Goal: Communication & Community: Answer question/provide support

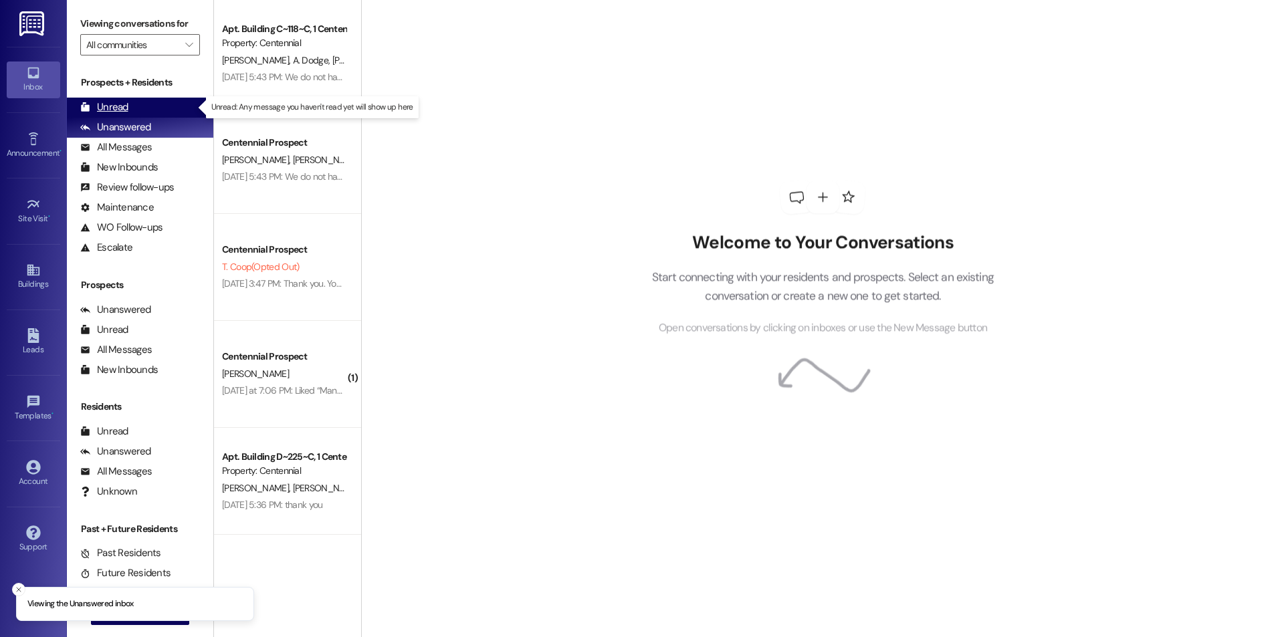
click at [102, 104] on div "Unread" at bounding box center [104, 107] width 48 height 14
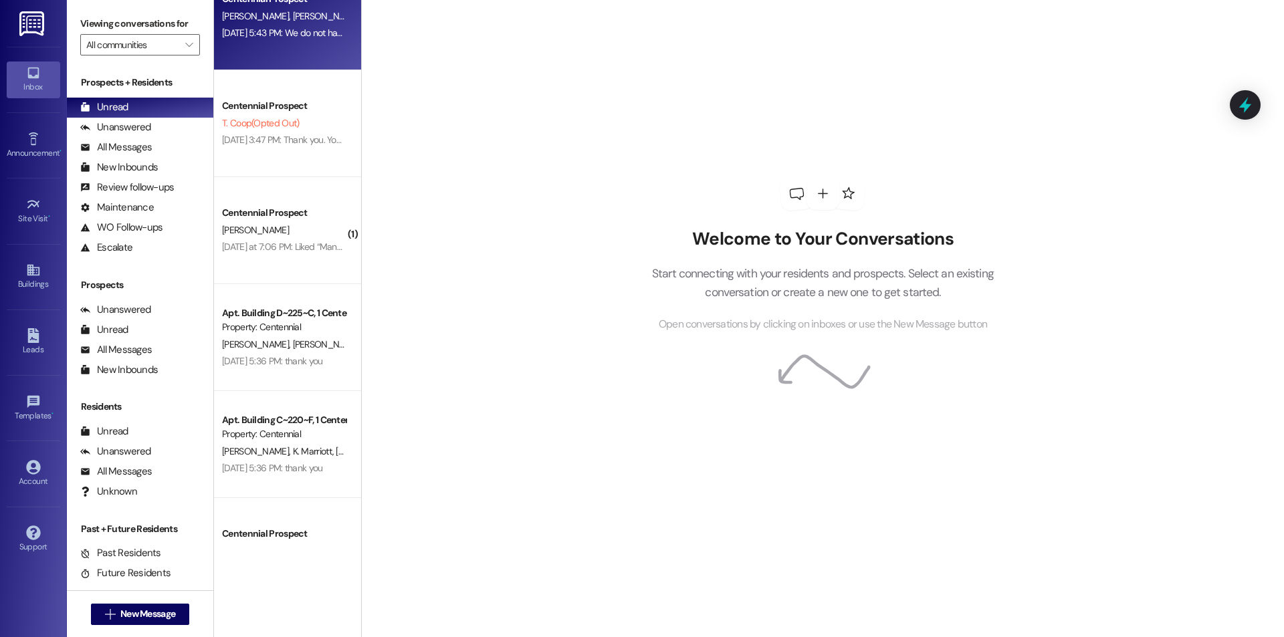
scroll to position [207, 0]
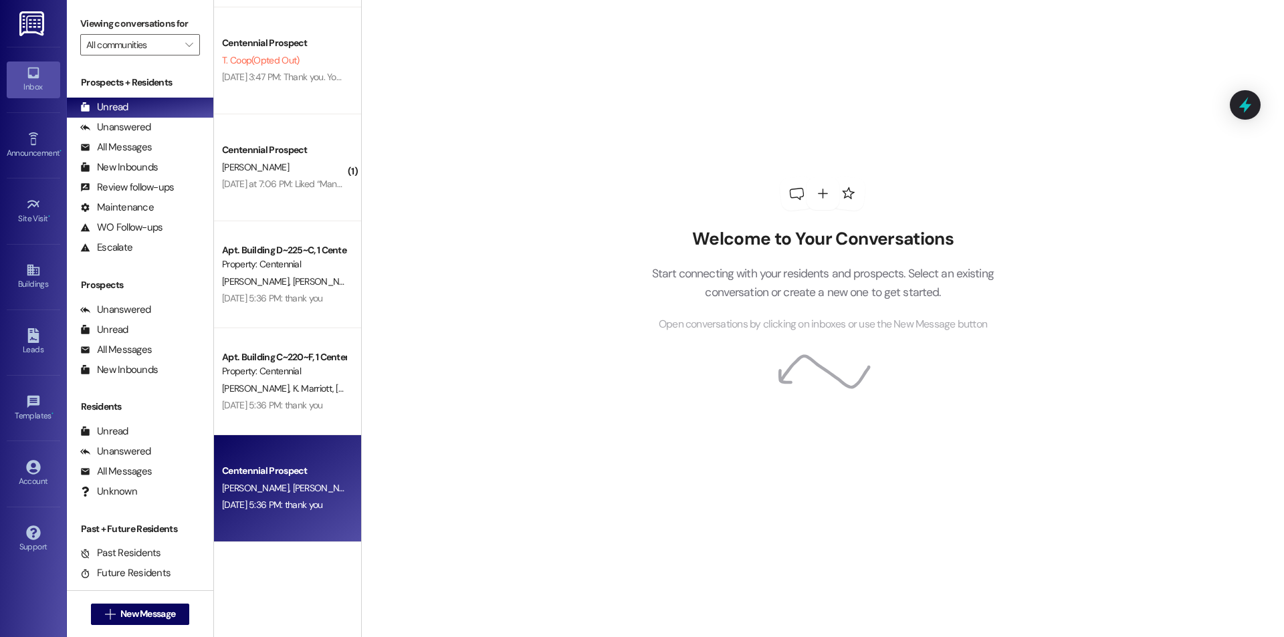
click at [288, 469] on div "Centennial Prospect" at bounding box center [284, 471] width 124 height 14
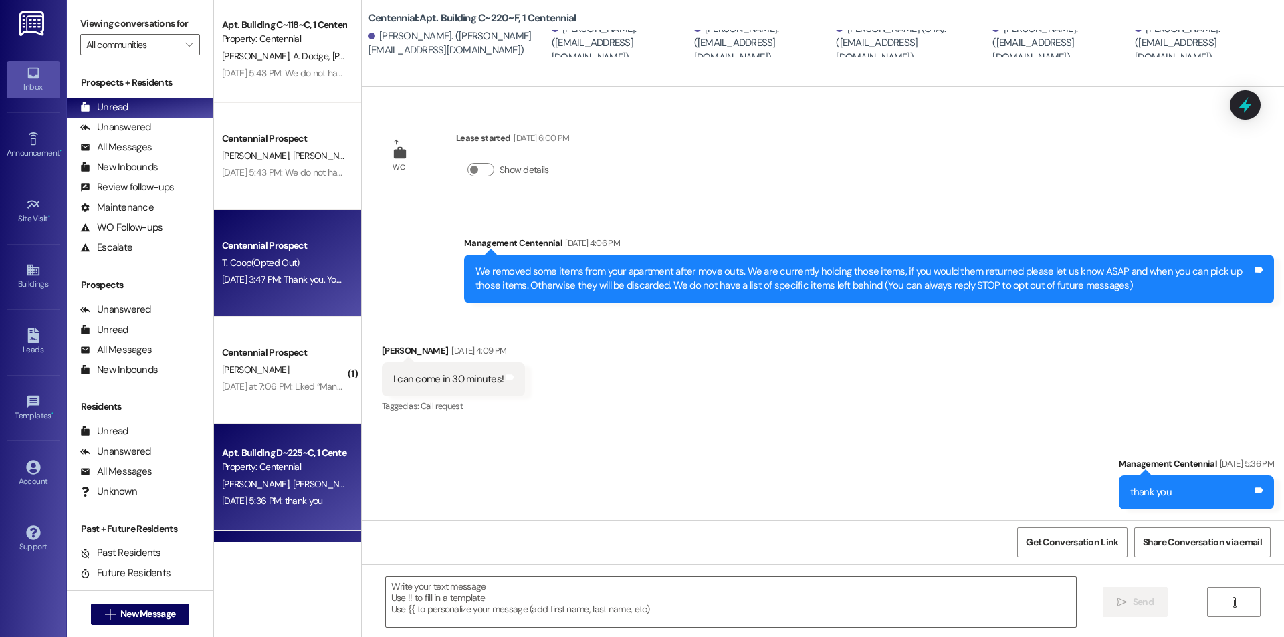
scroll to position [0, 0]
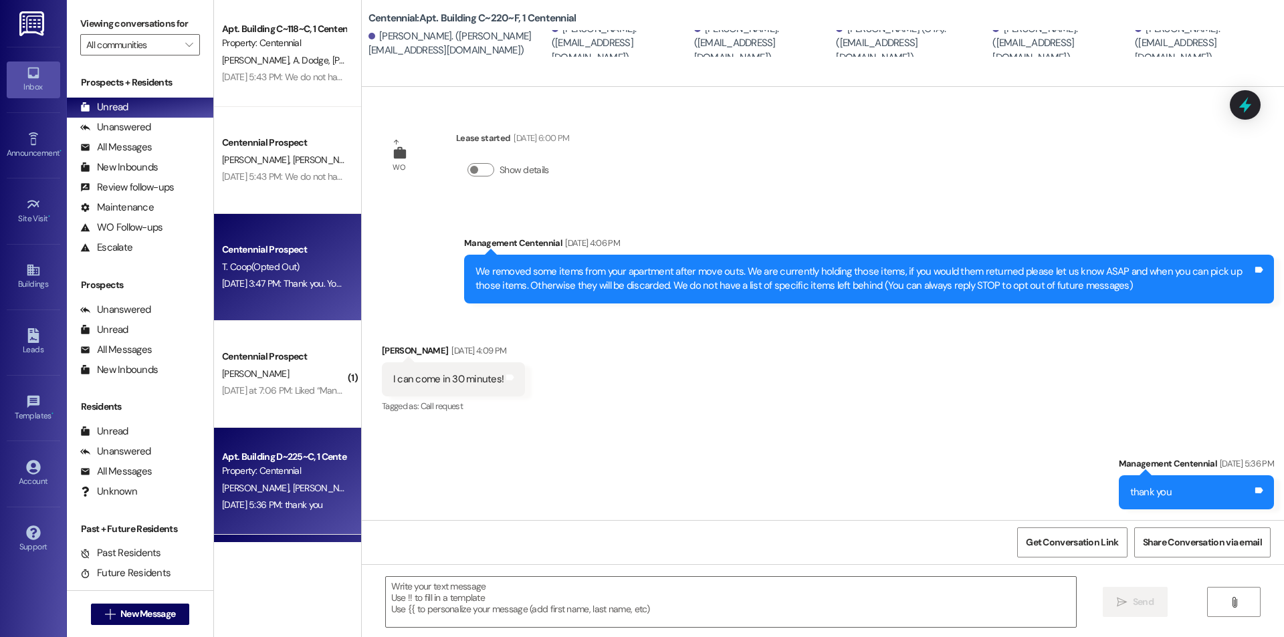
click at [276, 234] on div "Centennial Prospect T. Coop (Opted Out) [DATE] 3:47 PM: Thank you. You will no …" at bounding box center [287, 267] width 147 height 107
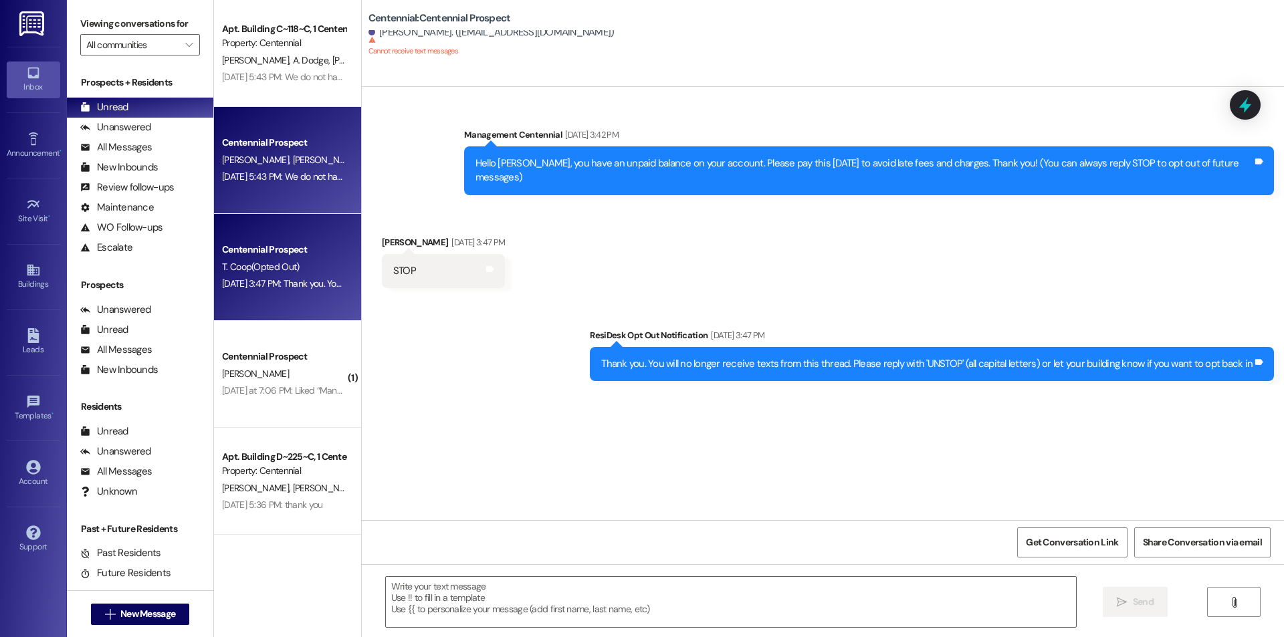
click at [403, 159] on span "[PERSON_NAME]" at bounding box center [436, 160] width 67 height 12
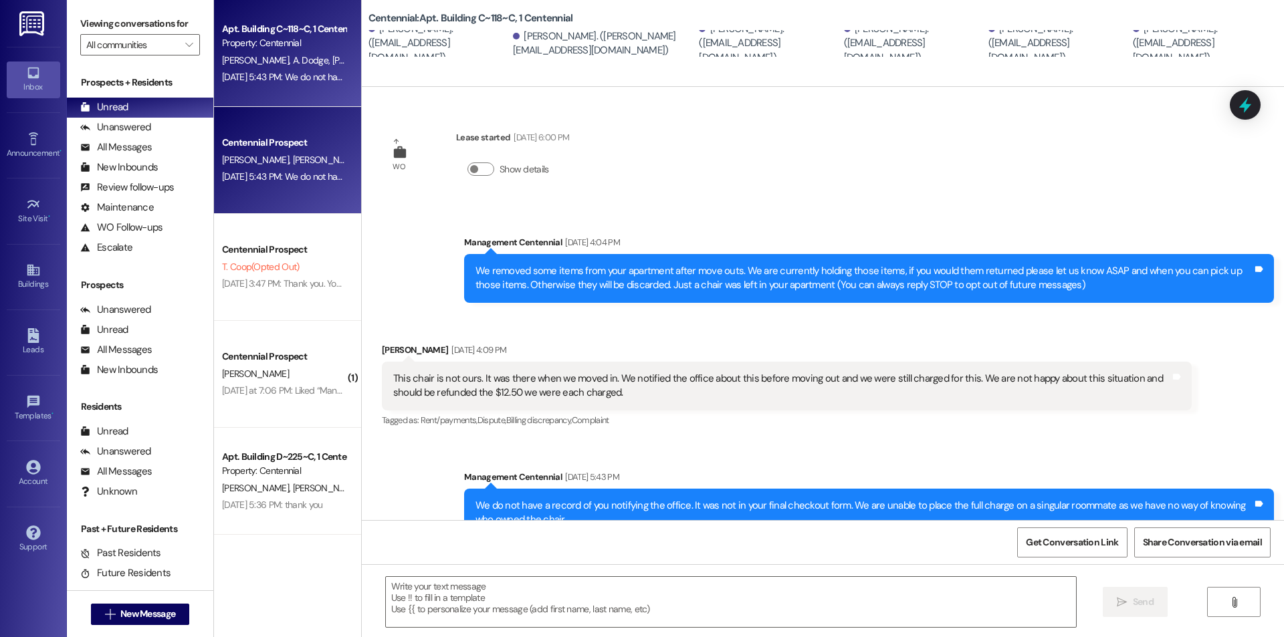
scroll to position [152, 0]
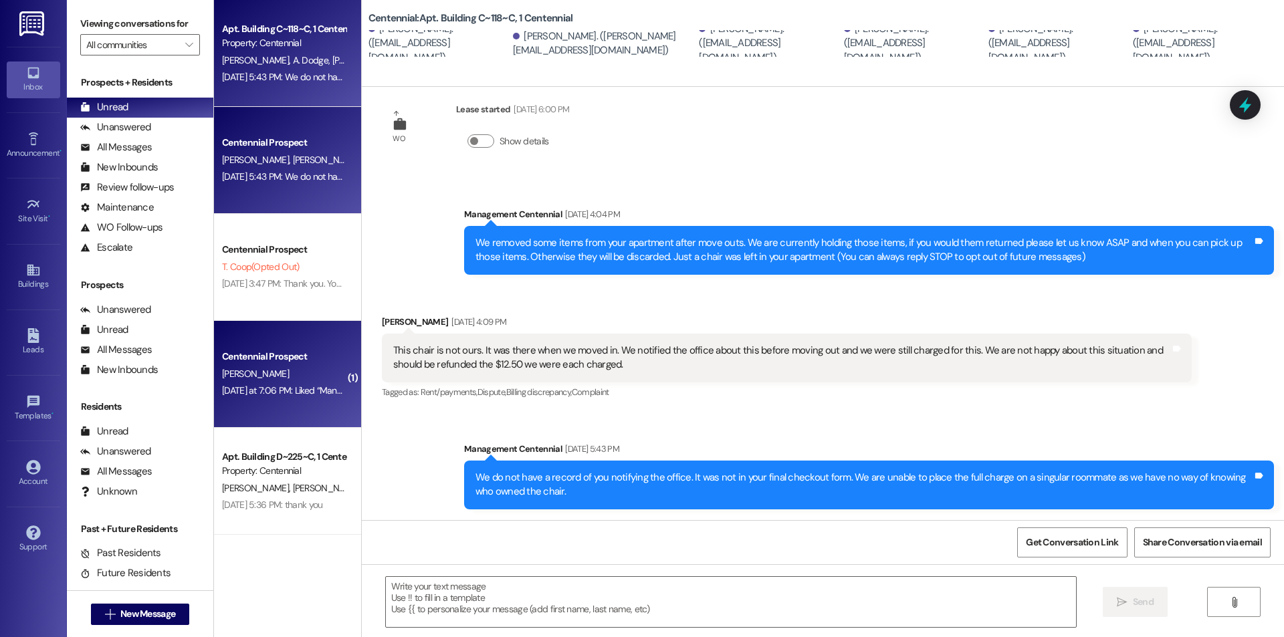
click at [294, 381] on div "[PERSON_NAME]" at bounding box center [284, 374] width 126 height 17
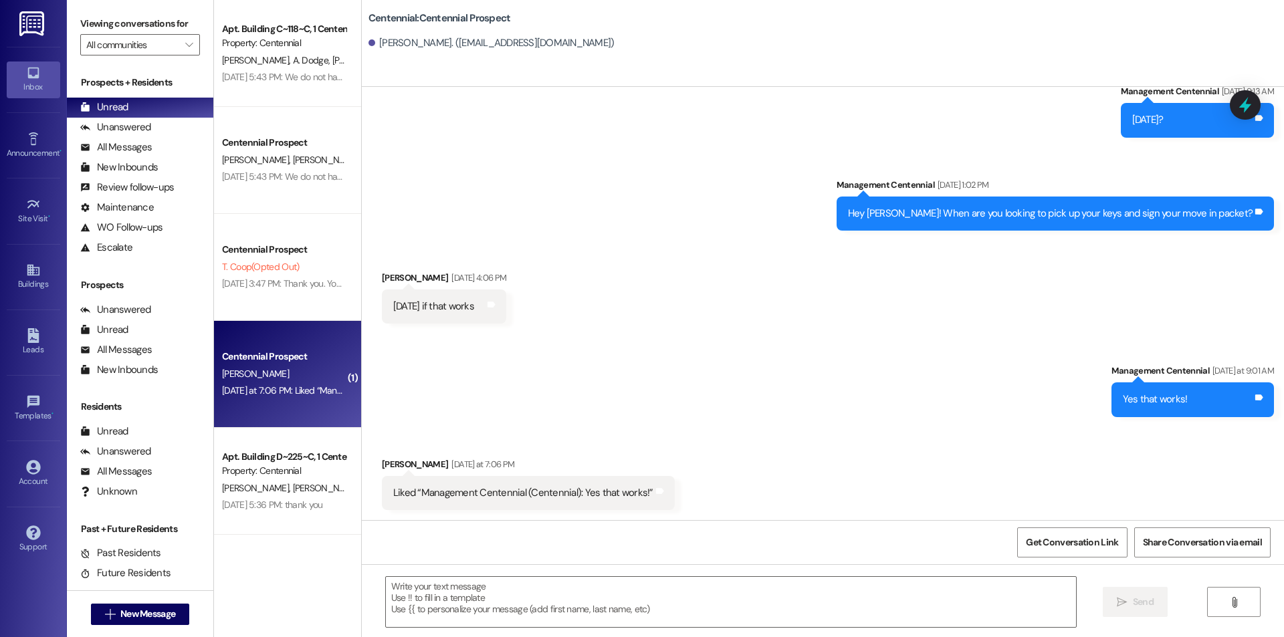
scroll to position [1070, 0]
drag, startPoint x: 121, startPoint y: 126, endPoint x: 119, endPoint y: 111, distance: 14.9
click at [121, 124] on div "Unanswered" at bounding box center [115, 127] width 71 height 14
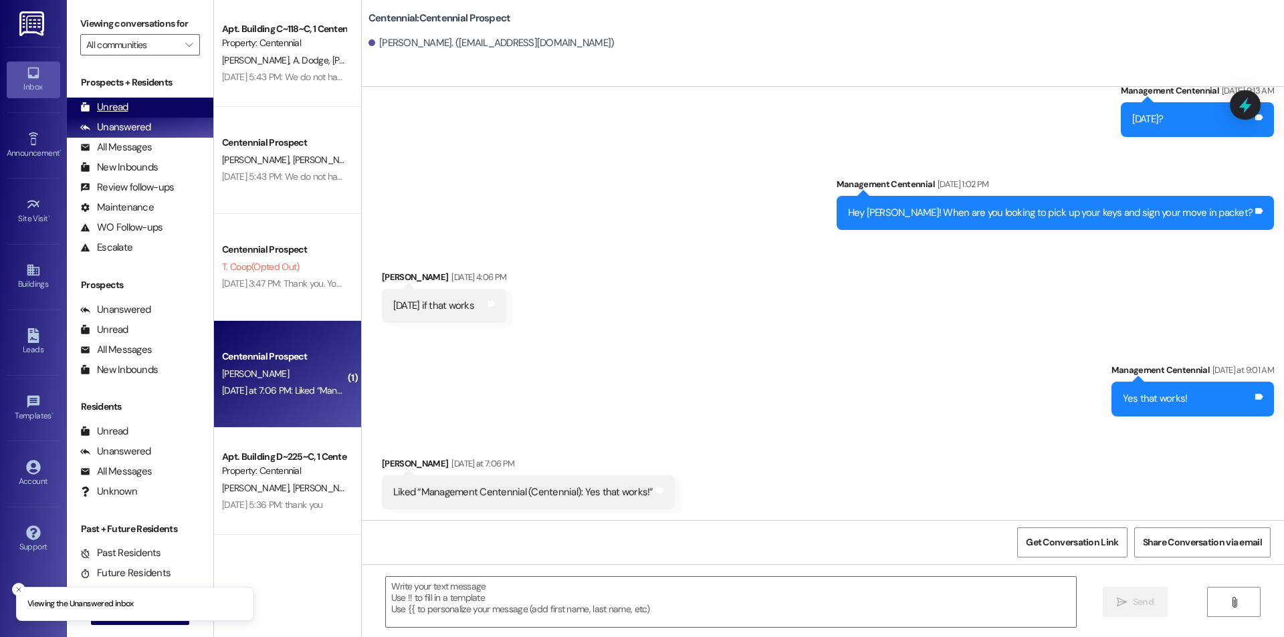
click at [118, 110] on div "Unread" at bounding box center [104, 107] width 48 height 14
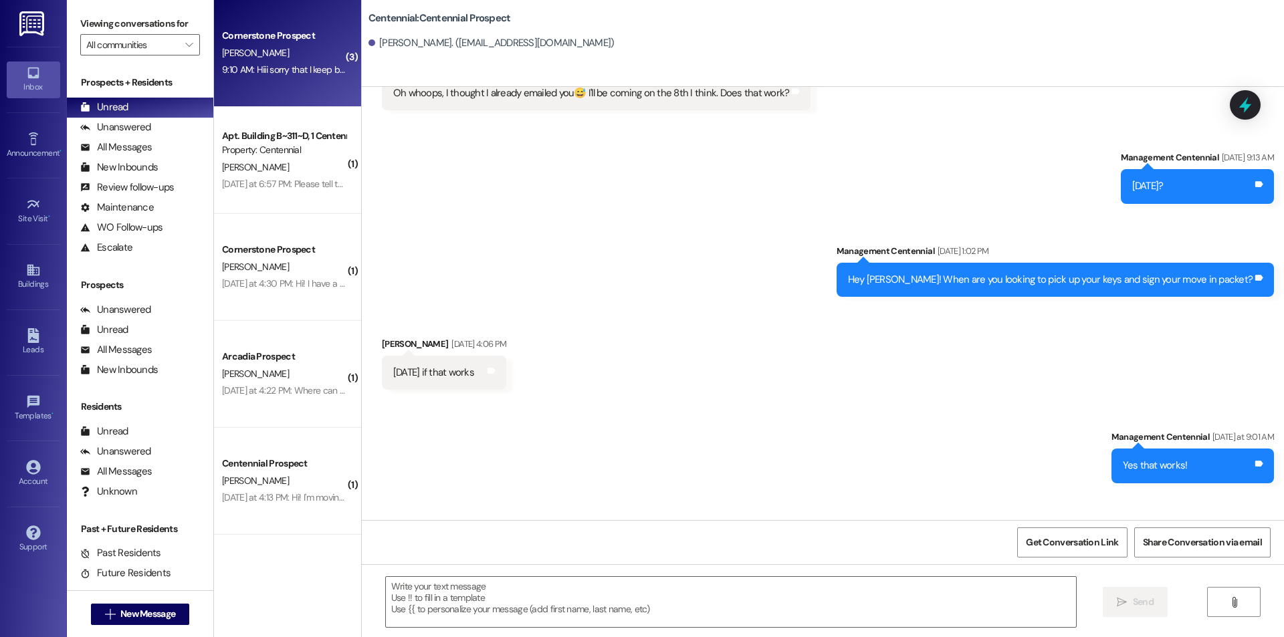
scroll to position [1070, 0]
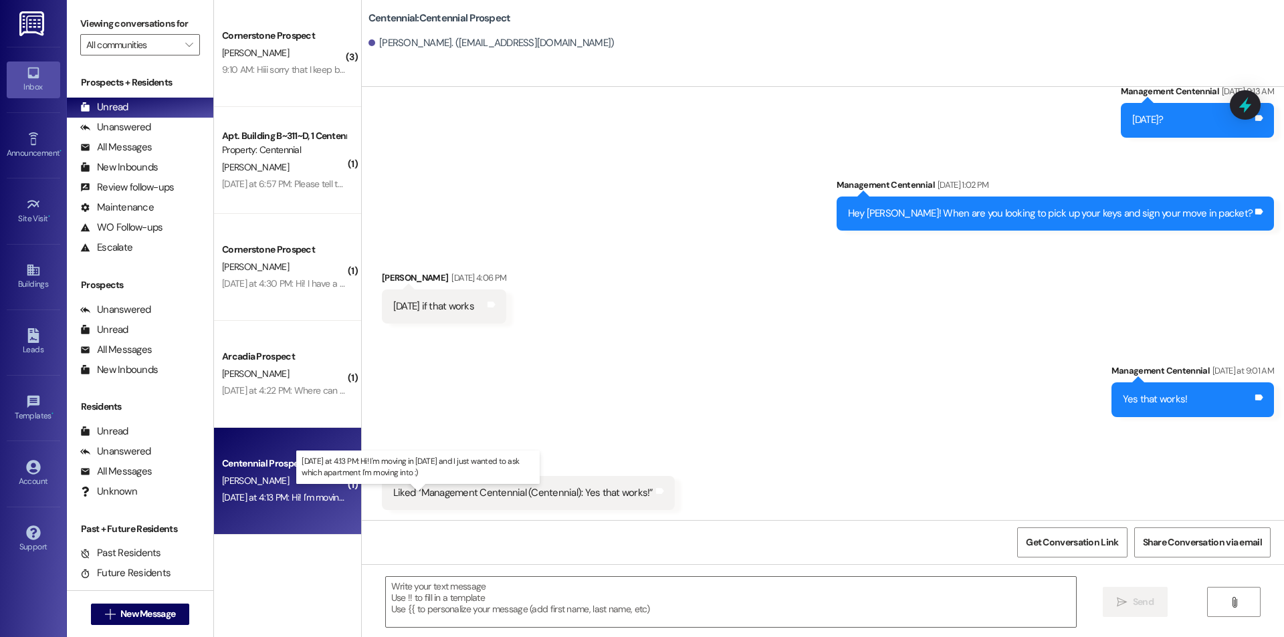
click at [315, 500] on div "[DATE] at 4:13 PM: Hi! I'm moving in [DATE] and I just wanted to ask which apar…" at bounding box center [415, 498] width 386 height 12
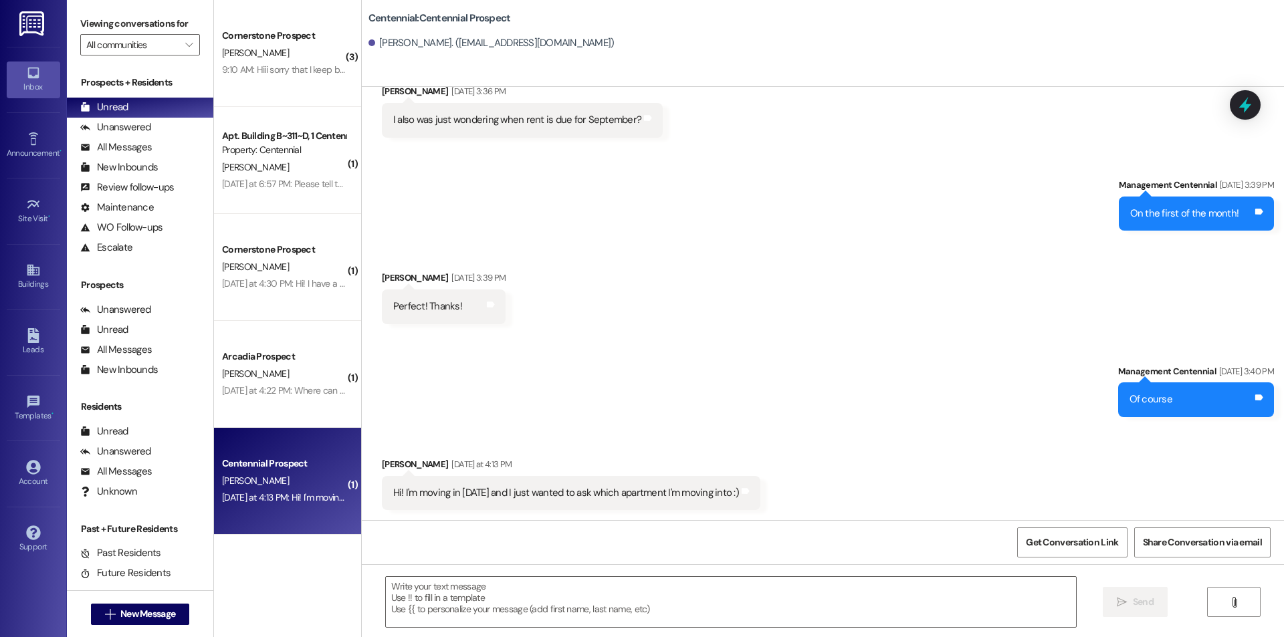
scroll to position [2057, 0]
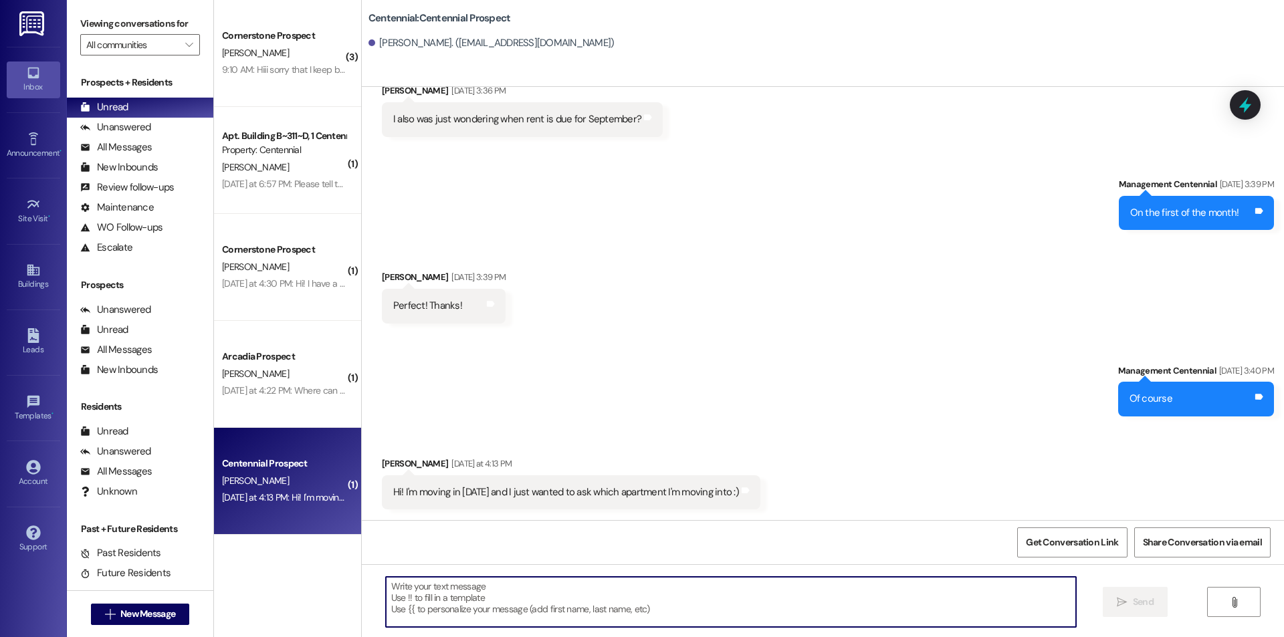
click at [547, 607] on textarea at bounding box center [731, 602] width 690 height 50
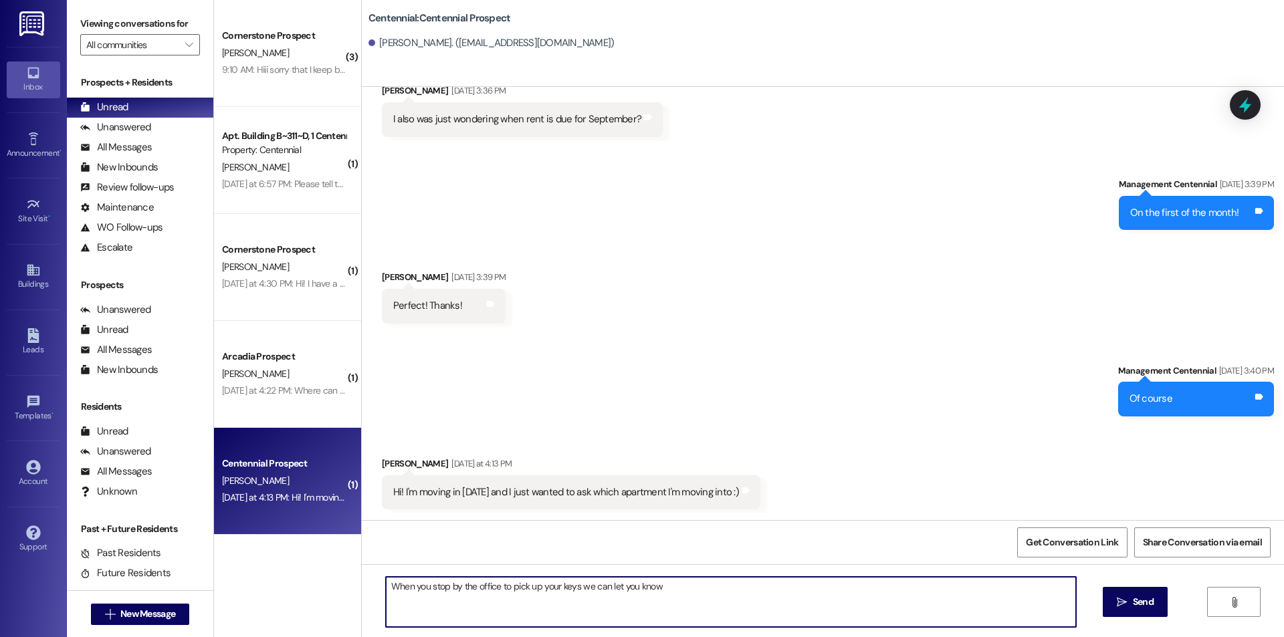
type textarea "When you stop by the office to pick up your keys we can let you know!"
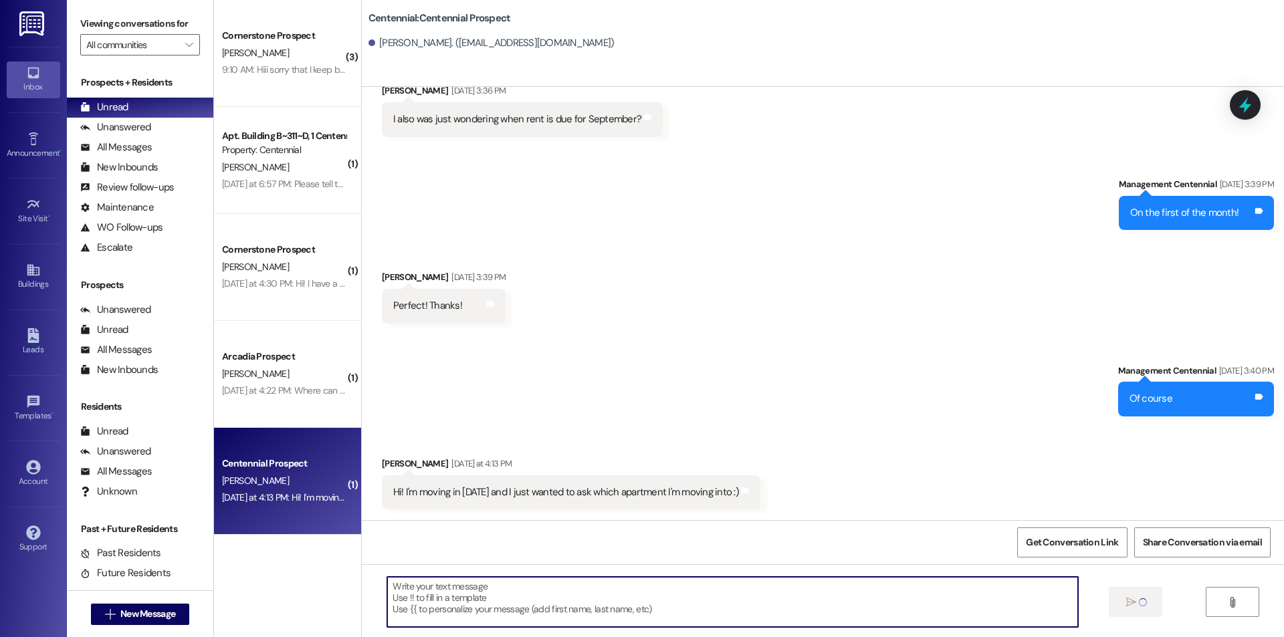
scroll to position [2056, 0]
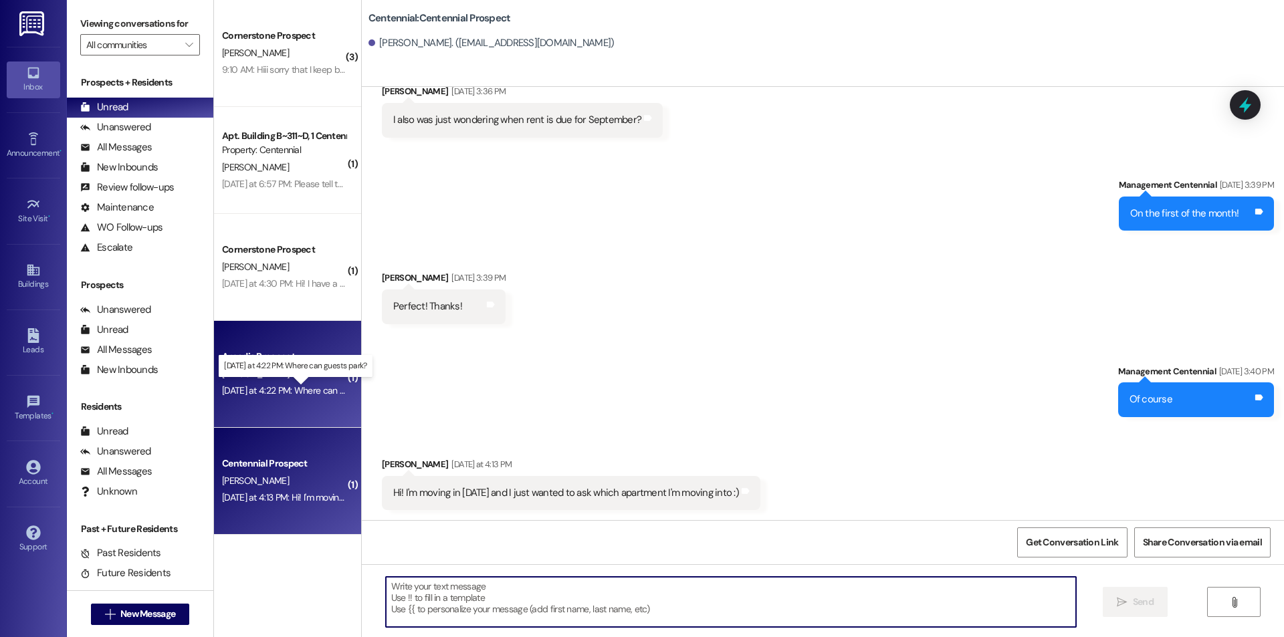
click at [305, 385] on div "[DATE] at 4:22 PM: Where can guests park? [DATE] at 4:22 PM: Where can guests p…" at bounding box center [305, 391] width 167 height 12
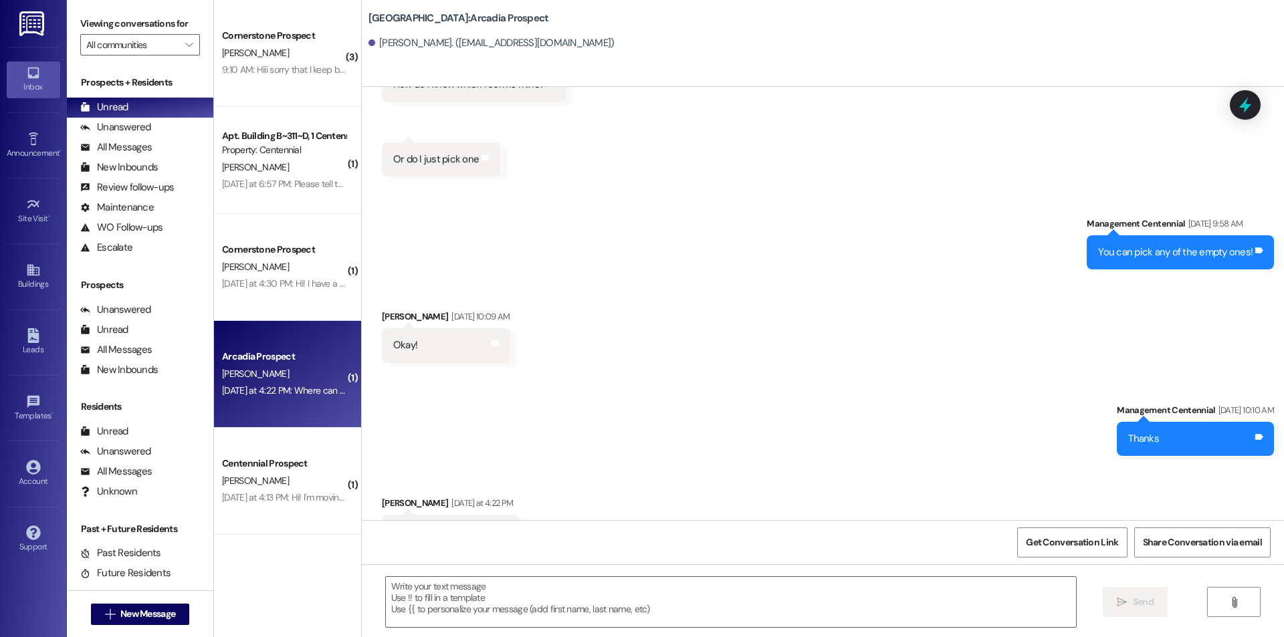
scroll to position [5733, 0]
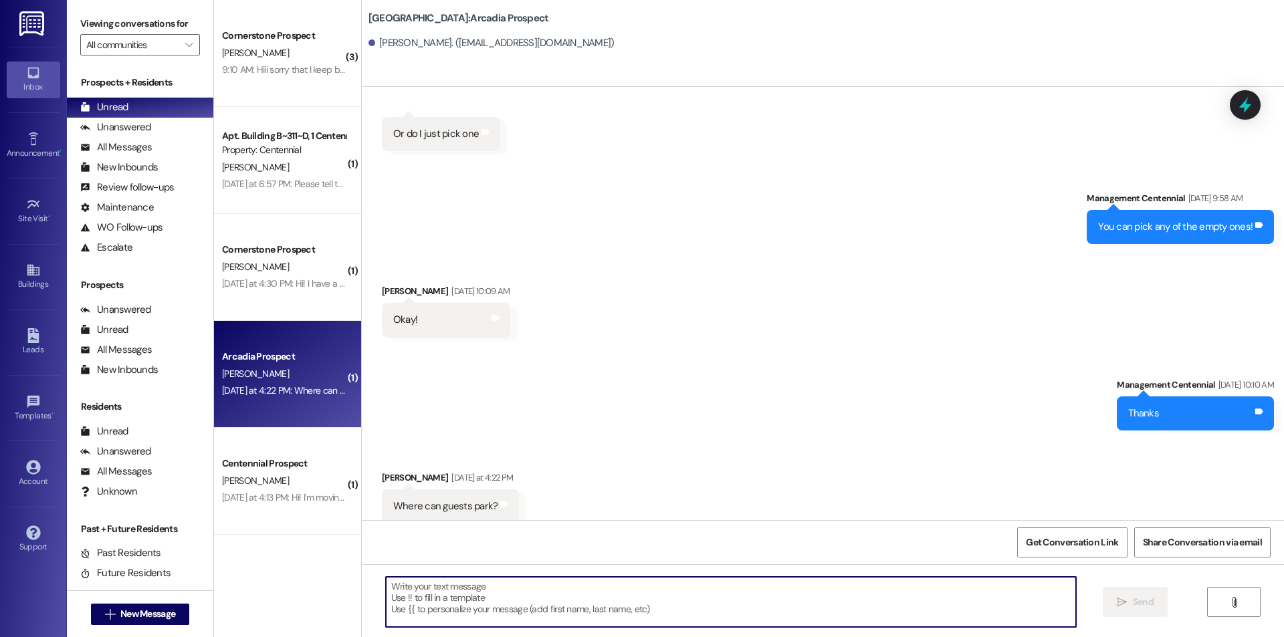
drag, startPoint x: 545, startPoint y: 589, endPoint x: 551, endPoint y: 585, distance: 7.2
click at [545, 588] on textarea at bounding box center [731, 602] width 690 height 50
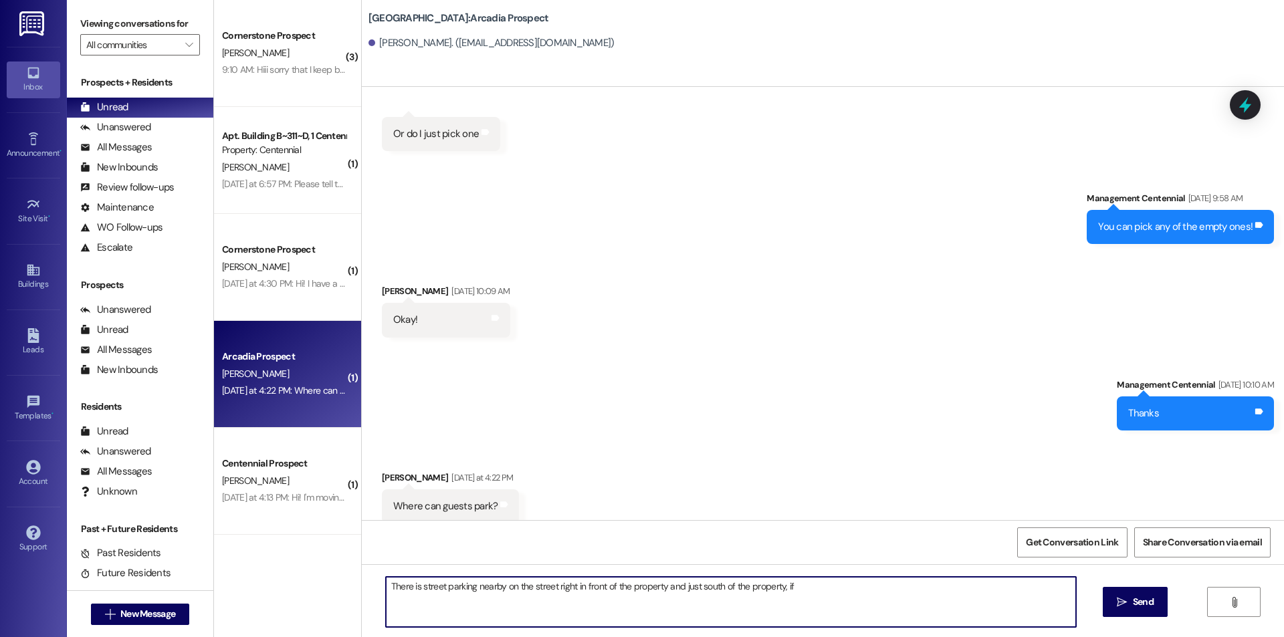
click at [815, 585] on textarea "There is street parking nearby on the street right in front of the property and…" at bounding box center [731, 602] width 690 height 50
click at [922, 588] on textarea "There is street parking nearby on the street right in front of the property and…" at bounding box center [731, 602] width 690 height 50
click at [501, 607] on textarea "There is street parking nearby on the street right in front of the property and…" at bounding box center [731, 602] width 690 height 50
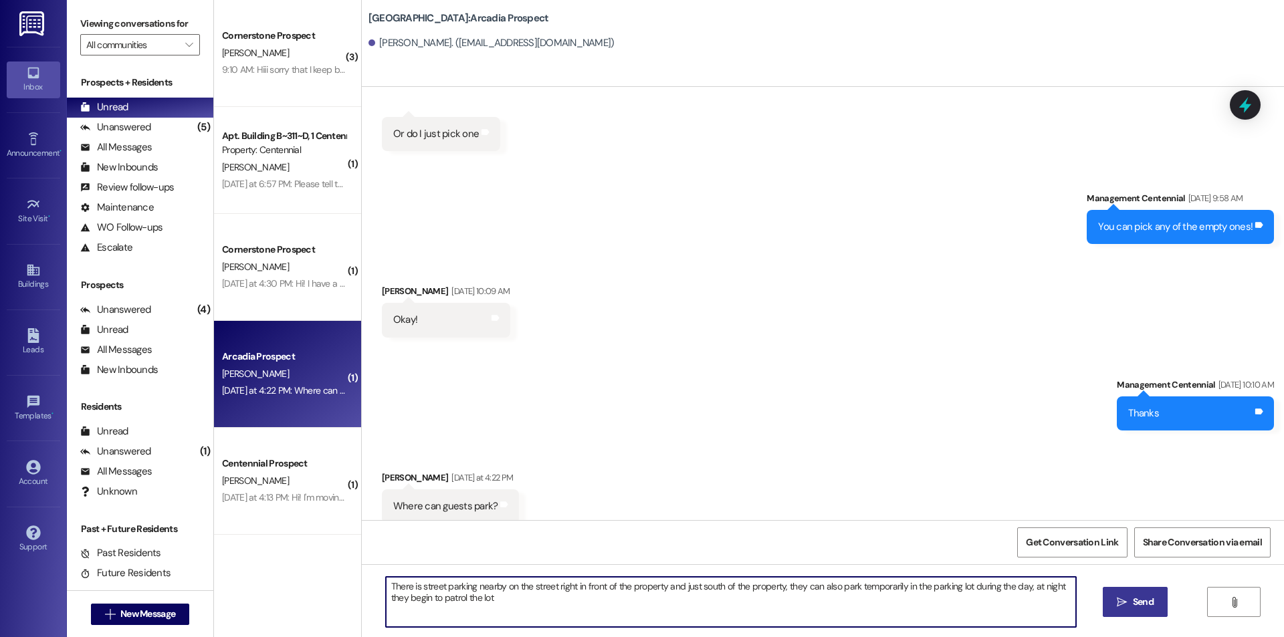
type textarea "There is street parking nearby on the street right in front of the property and…"
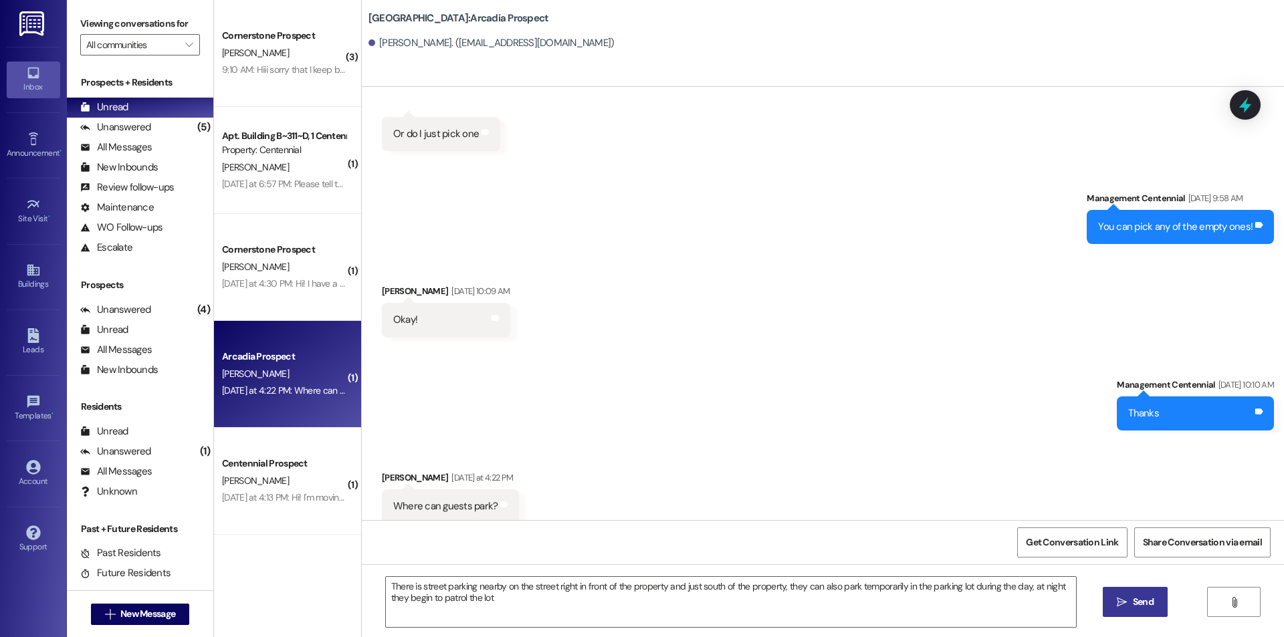
click at [1120, 597] on icon "" at bounding box center [1122, 602] width 10 height 11
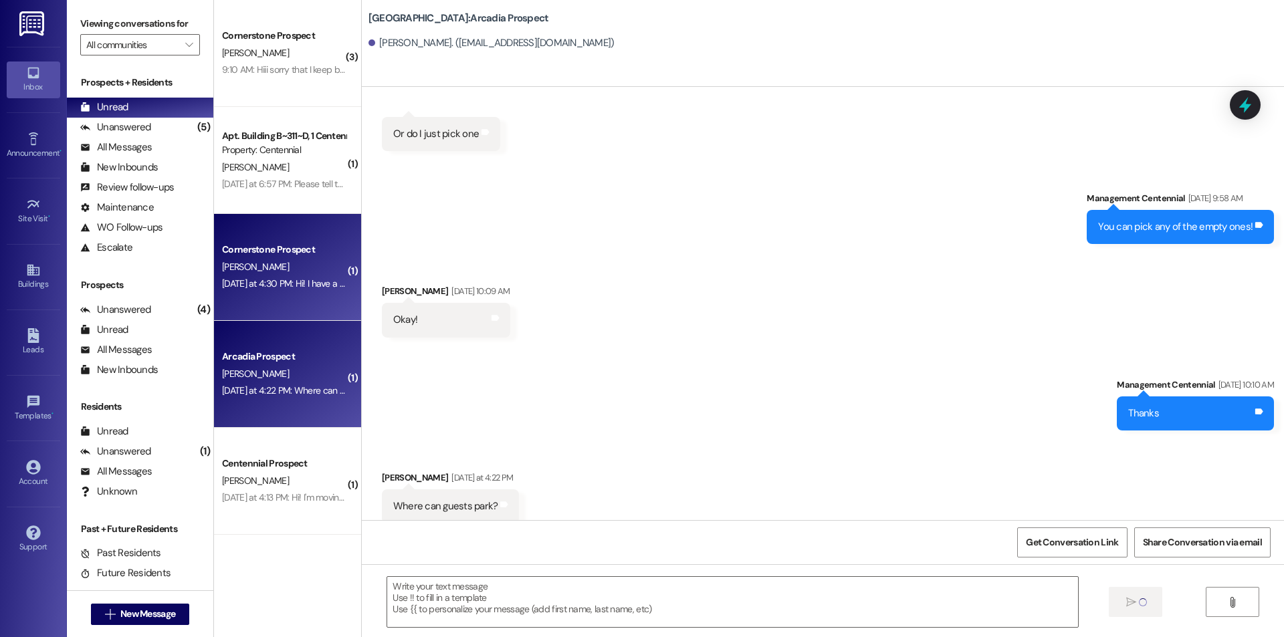
click at [231, 276] on div "[DATE] at 4:30 PM: Hi! I have a new person who is going to take over the contra…" at bounding box center [284, 284] width 126 height 17
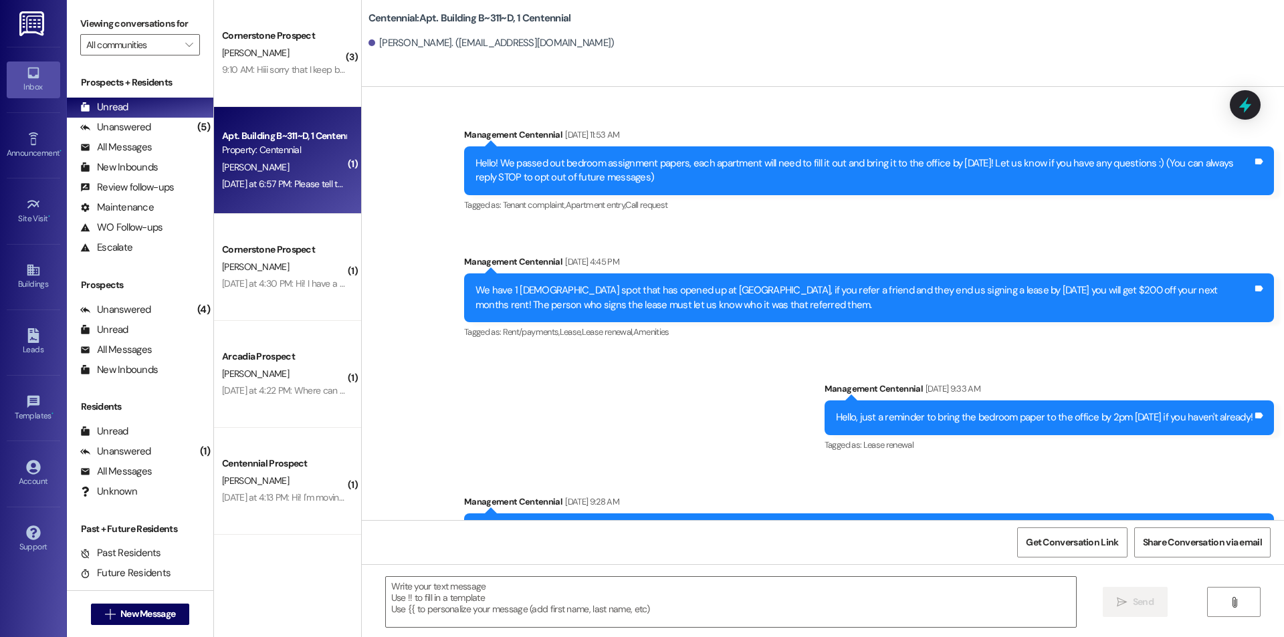
scroll to position [12996, 0]
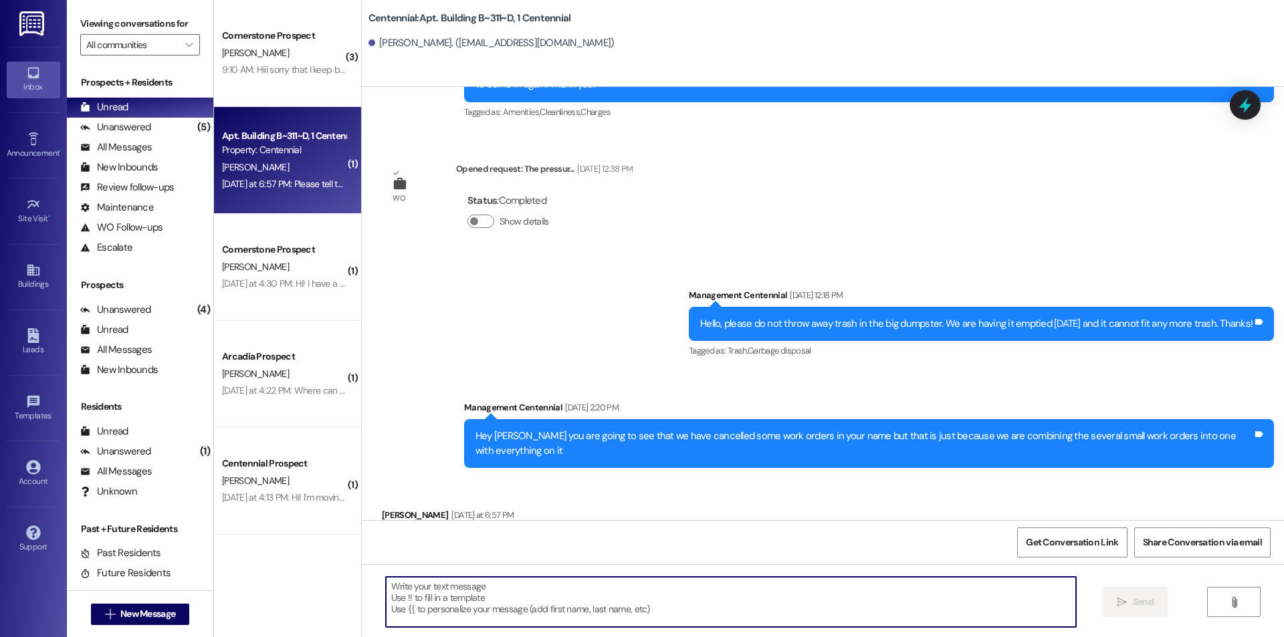
drag, startPoint x: 730, startPoint y: 595, endPoint x: 735, endPoint y: 587, distance: 8.7
click at [730, 593] on textarea at bounding box center [731, 602] width 690 height 50
type textarea "Of course!"
click at [1142, 604] on span "Send" at bounding box center [1143, 602] width 21 height 14
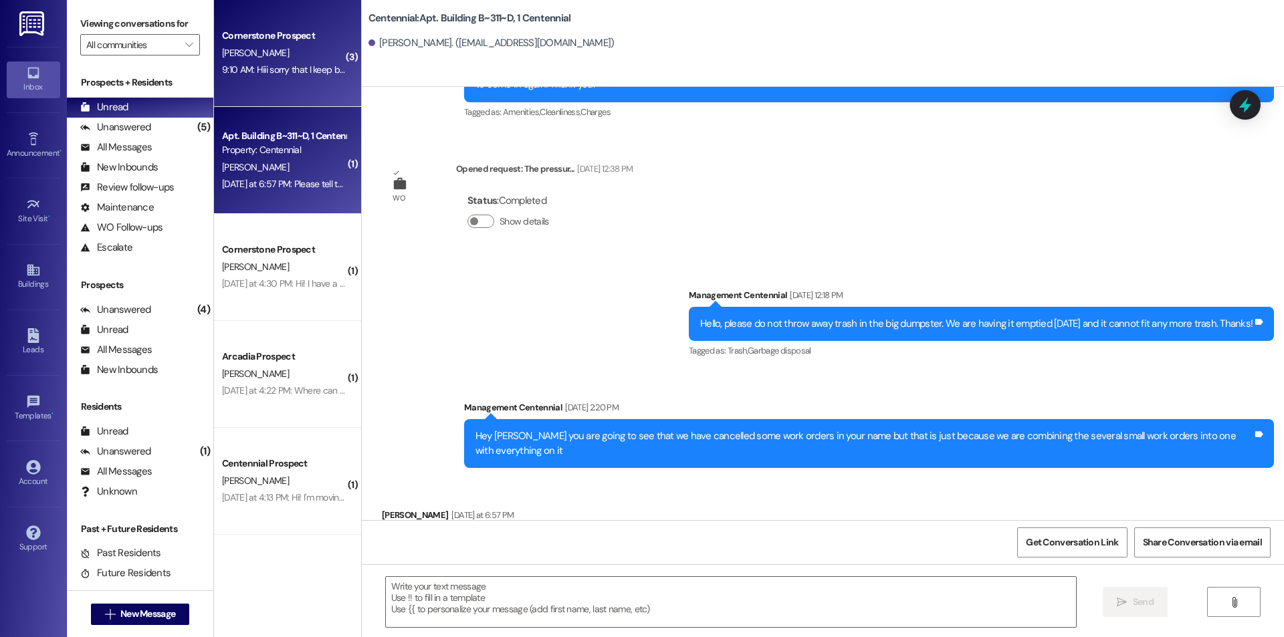
scroll to position [12996, 0]
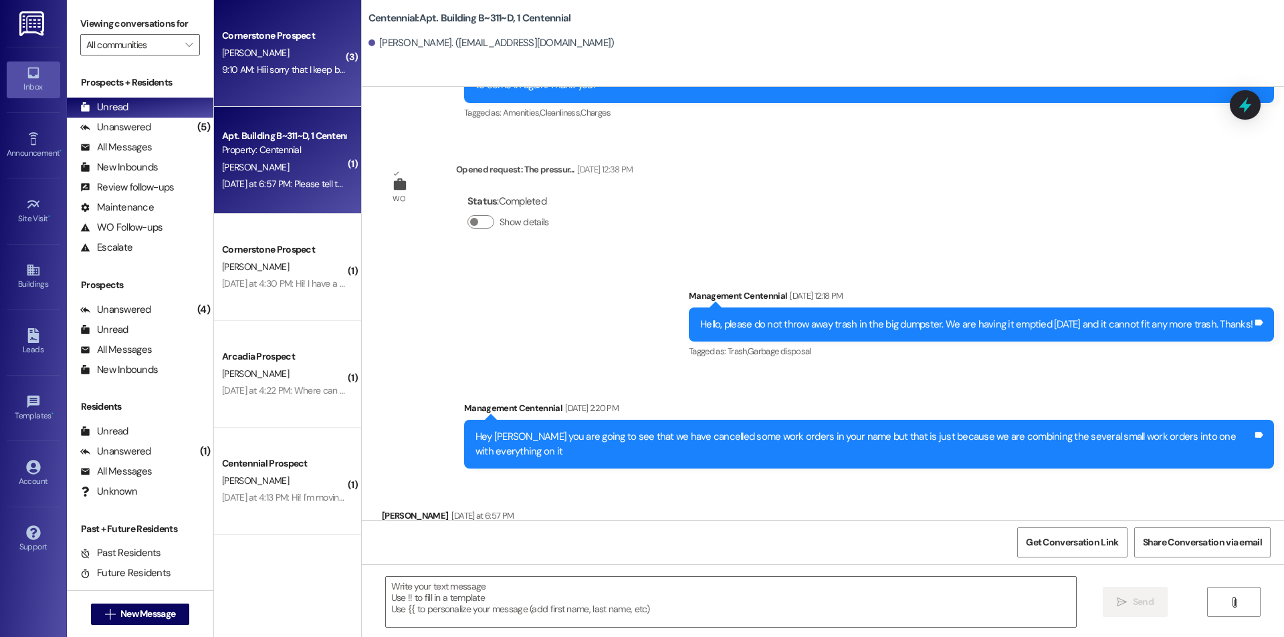
click at [264, 89] on div "Cornerstone Prospect [PERSON_NAME] 9:10 AM: Hiii sorry that I keep bothering yo…" at bounding box center [287, 53] width 147 height 107
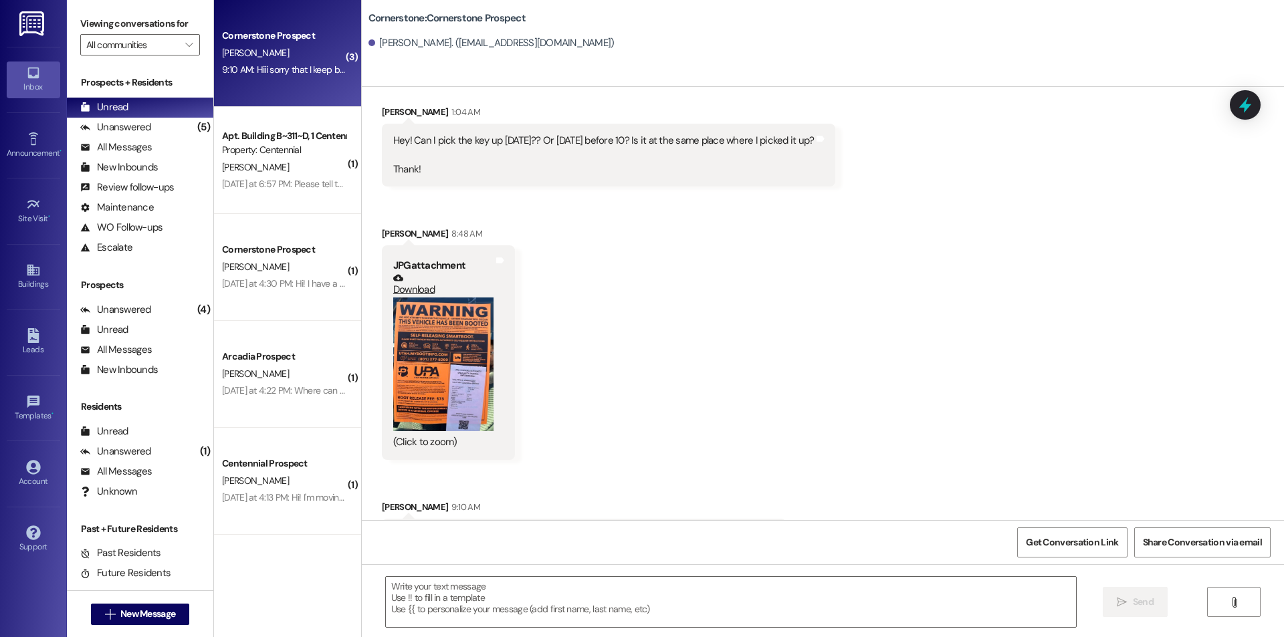
scroll to position [5597, 0]
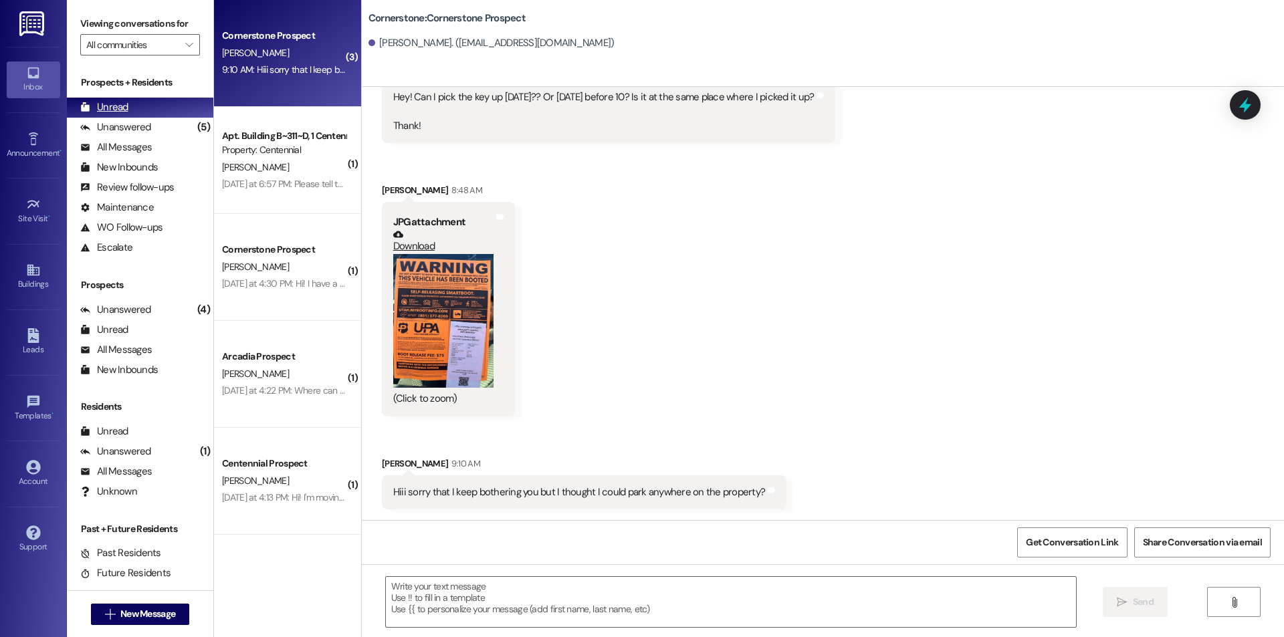
drag, startPoint x: 145, startPoint y: 125, endPoint x: 143, endPoint y: 114, distance: 10.9
click at [146, 125] on div "Unanswered" at bounding box center [115, 127] width 71 height 14
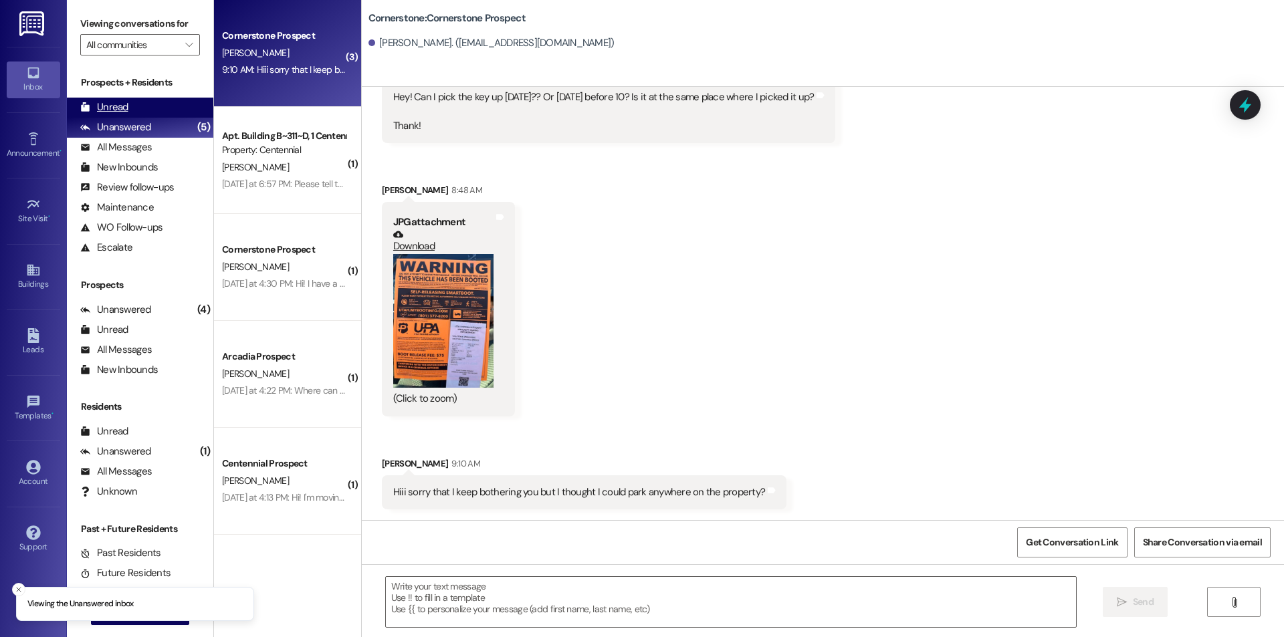
click at [142, 112] on div "Unread (0)" at bounding box center [140, 108] width 146 height 20
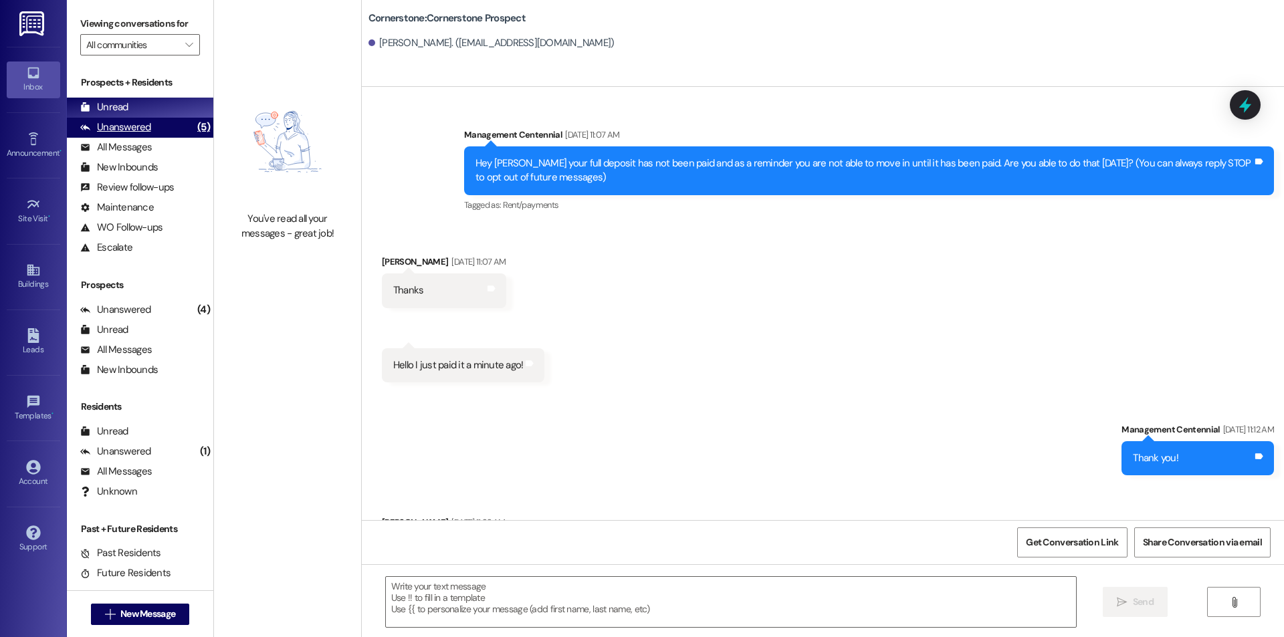
scroll to position [5597, 0]
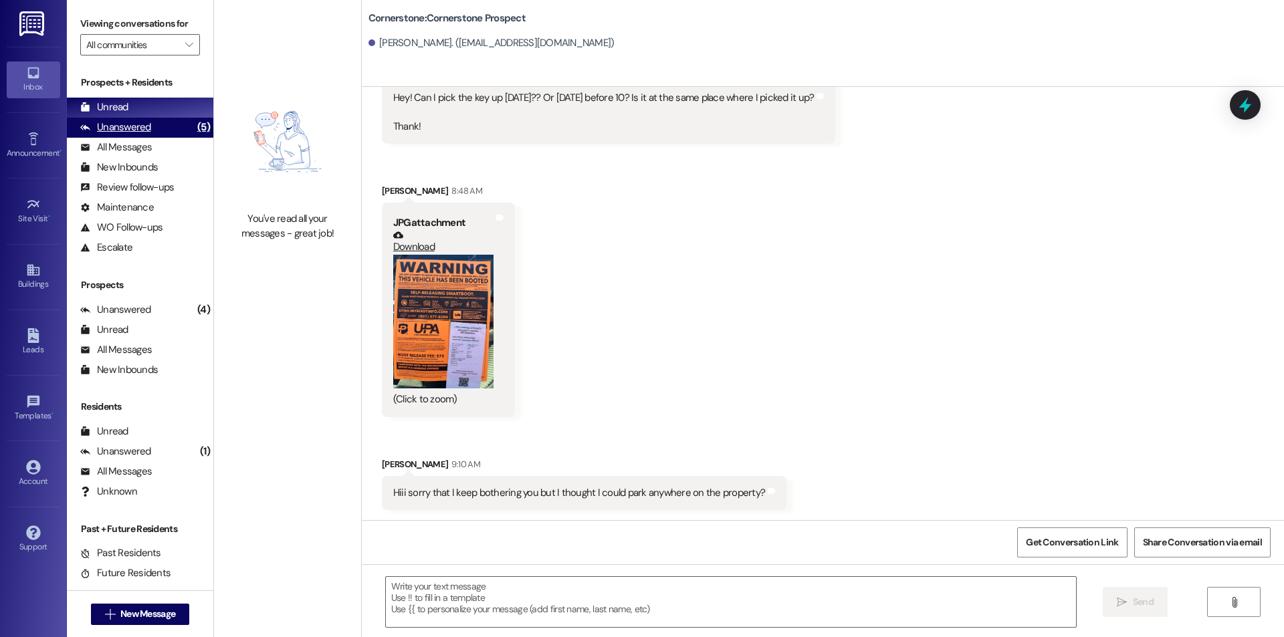
click at [148, 132] on div "Unanswered" at bounding box center [115, 127] width 71 height 14
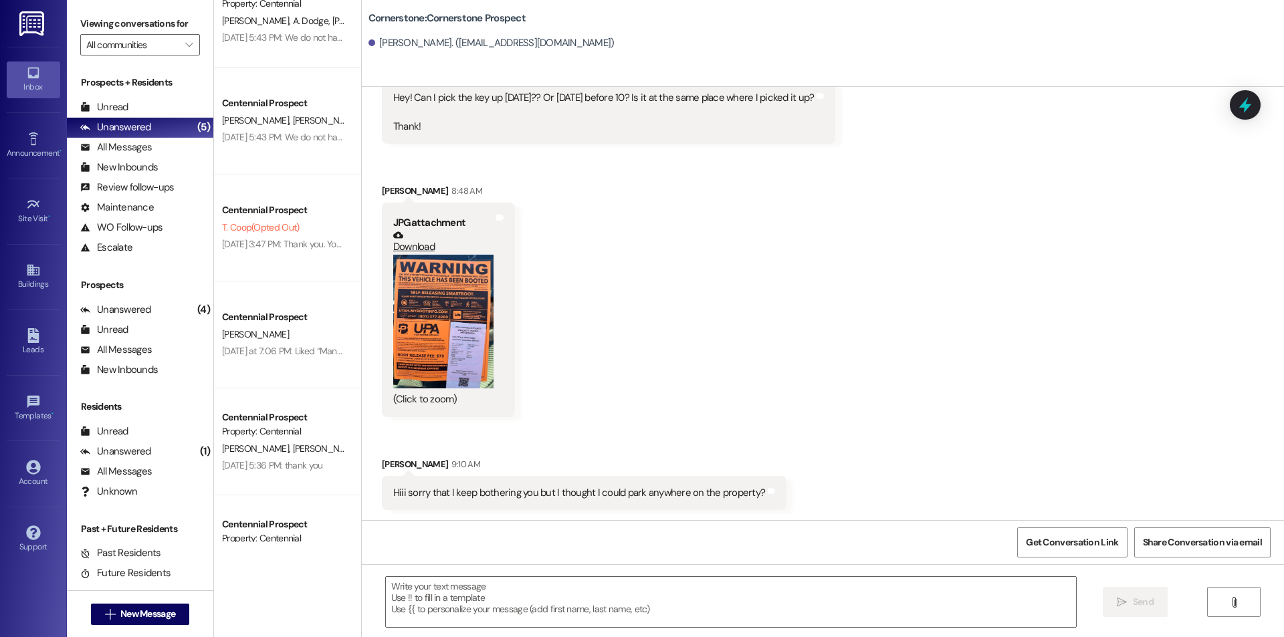
scroll to position [0, 0]
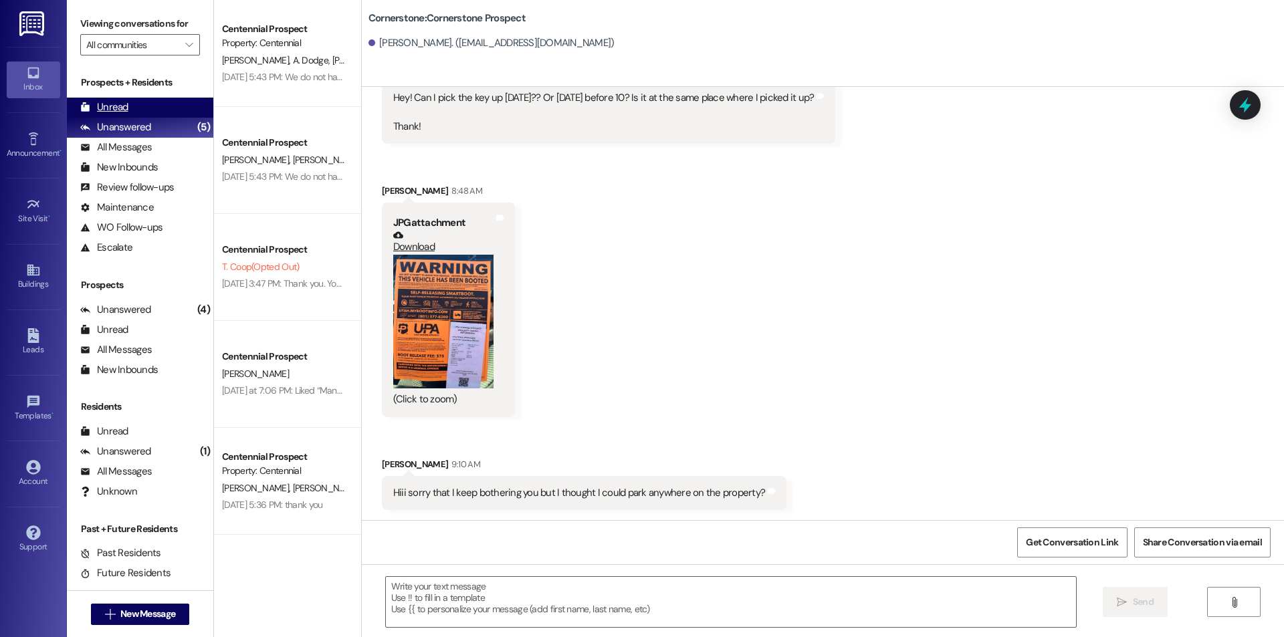
click at [134, 114] on div "Unread (0)" at bounding box center [140, 108] width 146 height 20
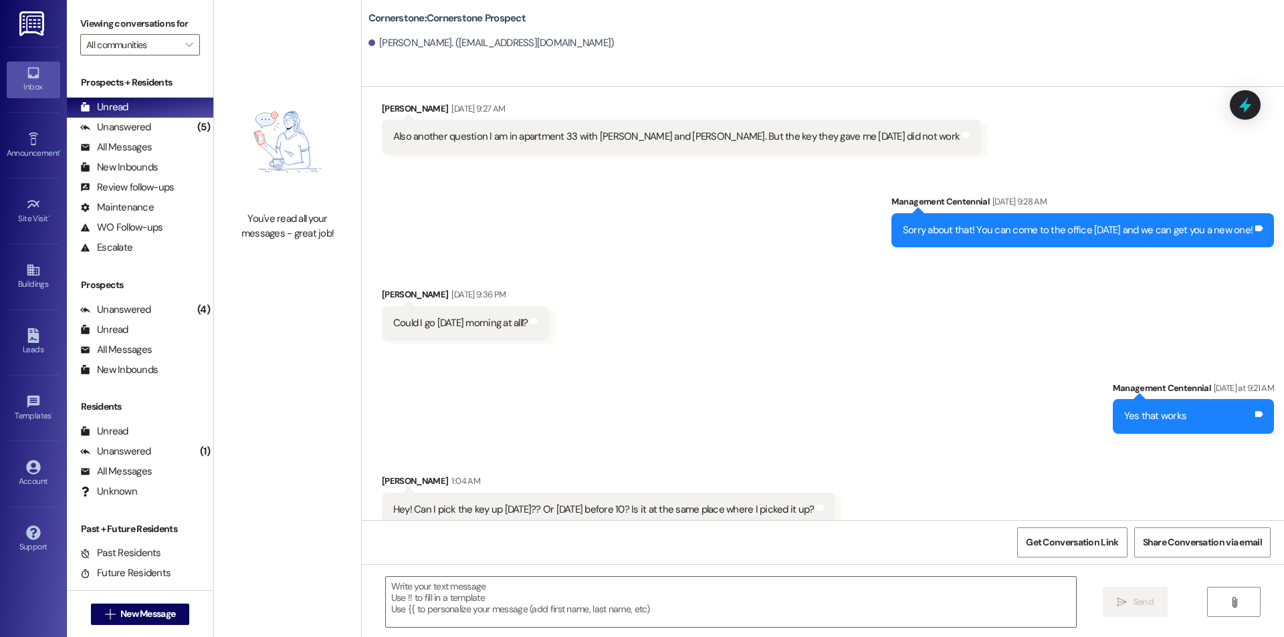
scroll to position [5597, 0]
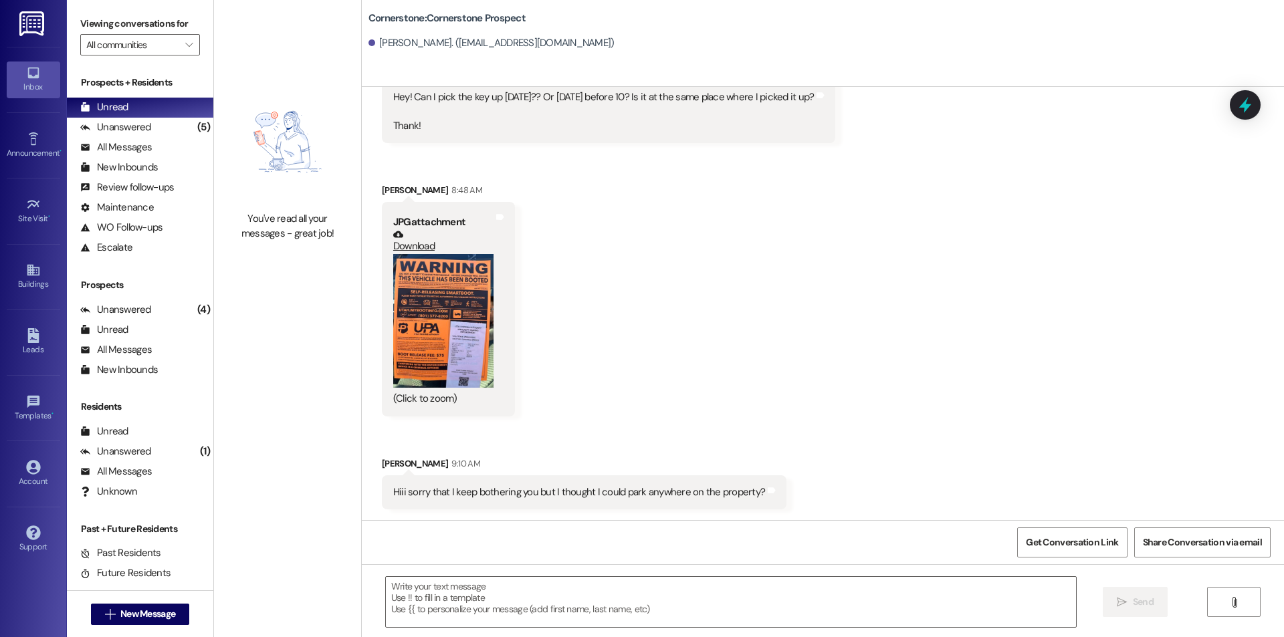
click at [134, 632] on div " New Message" at bounding box center [140, 614] width 146 height 47
click at [131, 623] on button " New Message" at bounding box center [140, 614] width 99 height 21
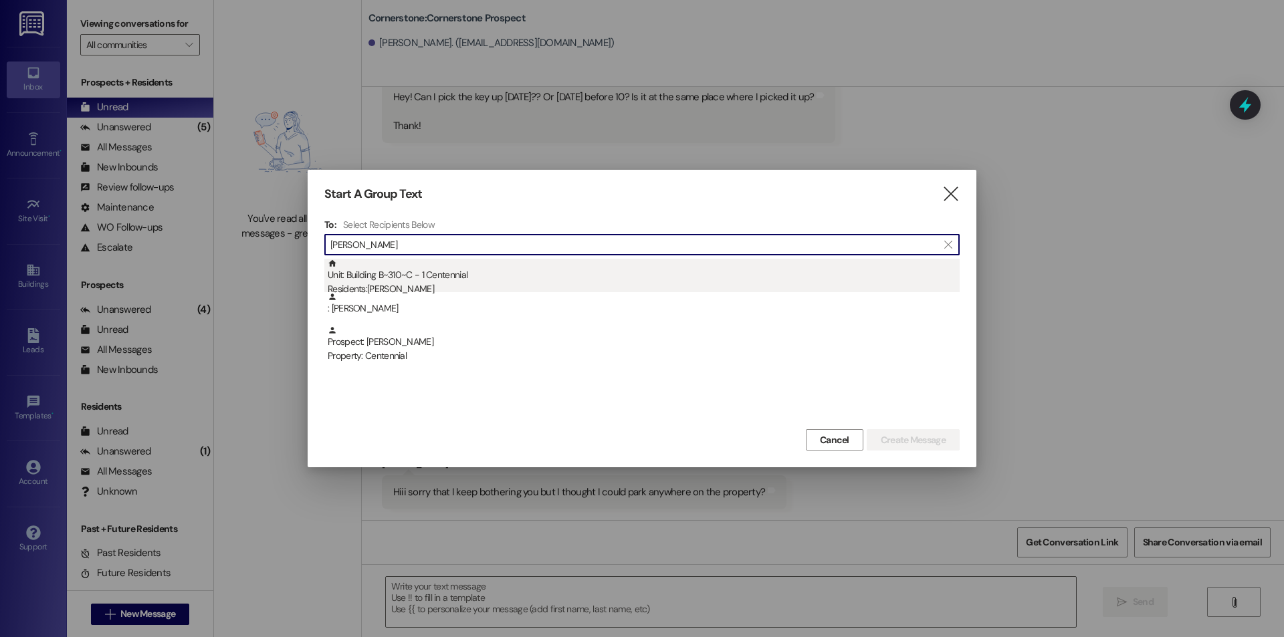
type input "[PERSON_NAME]"
click at [363, 282] on div "Residents: [PERSON_NAME]" at bounding box center [644, 289] width 632 height 14
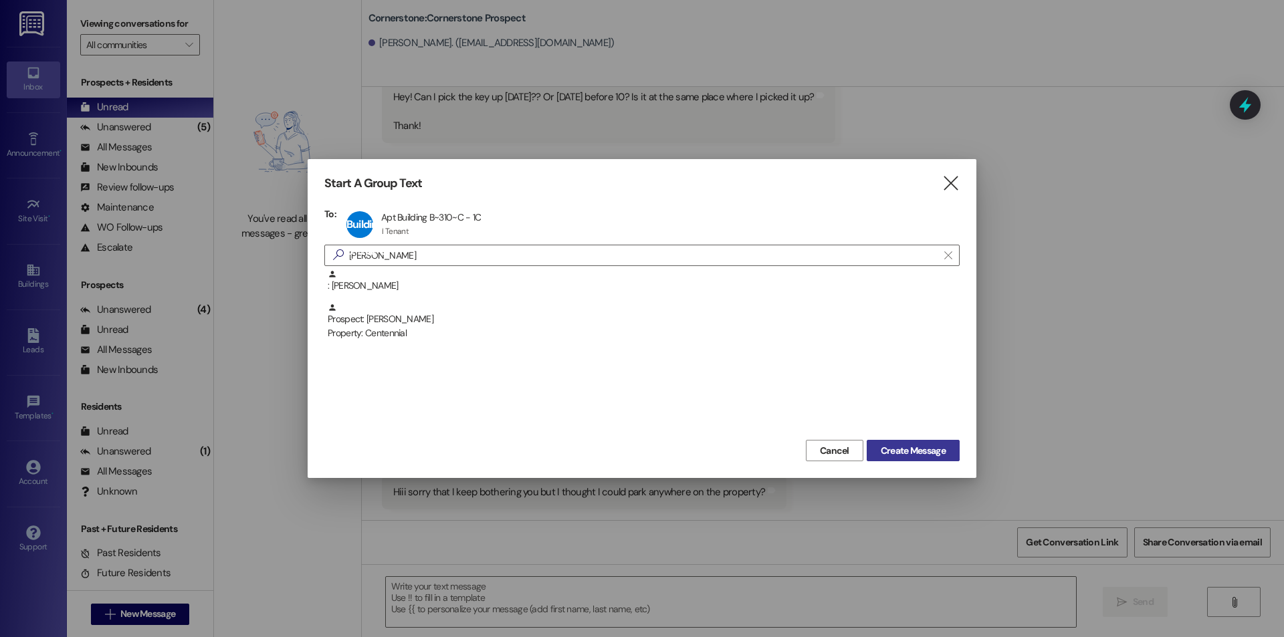
click at [940, 453] on span "Create Message" at bounding box center [913, 451] width 65 height 14
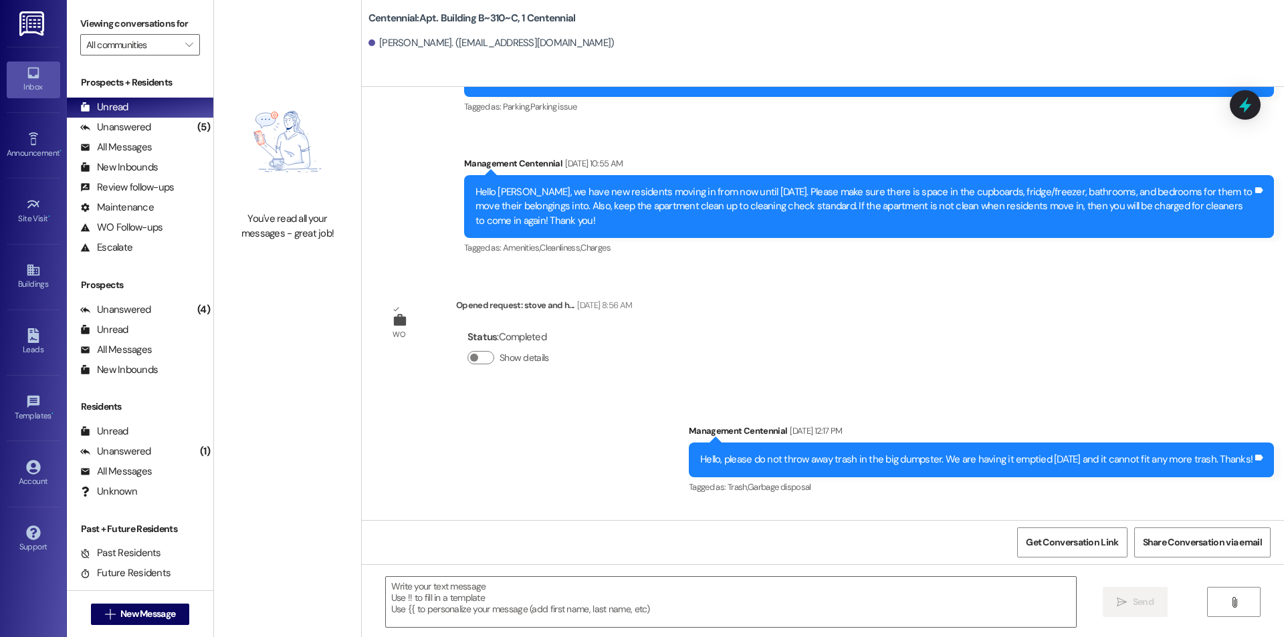
scroll to position [12624, 0]
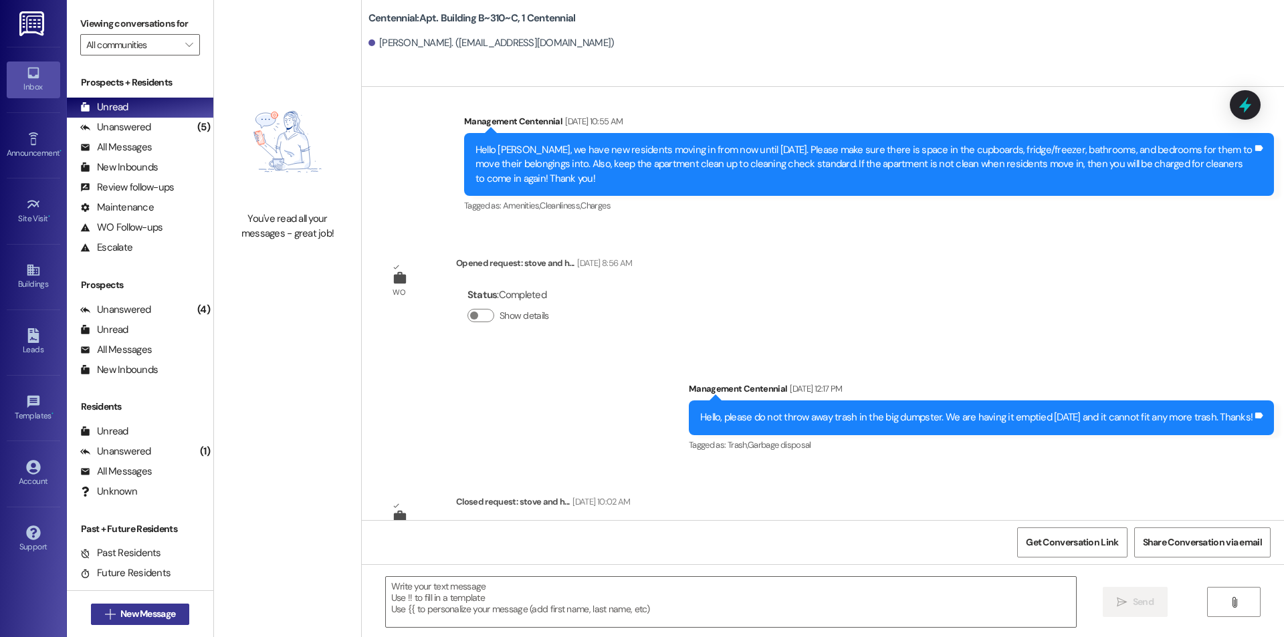
click at [141, 611] on span "New Message" at bounding box center [147, 614] width 55 height 14
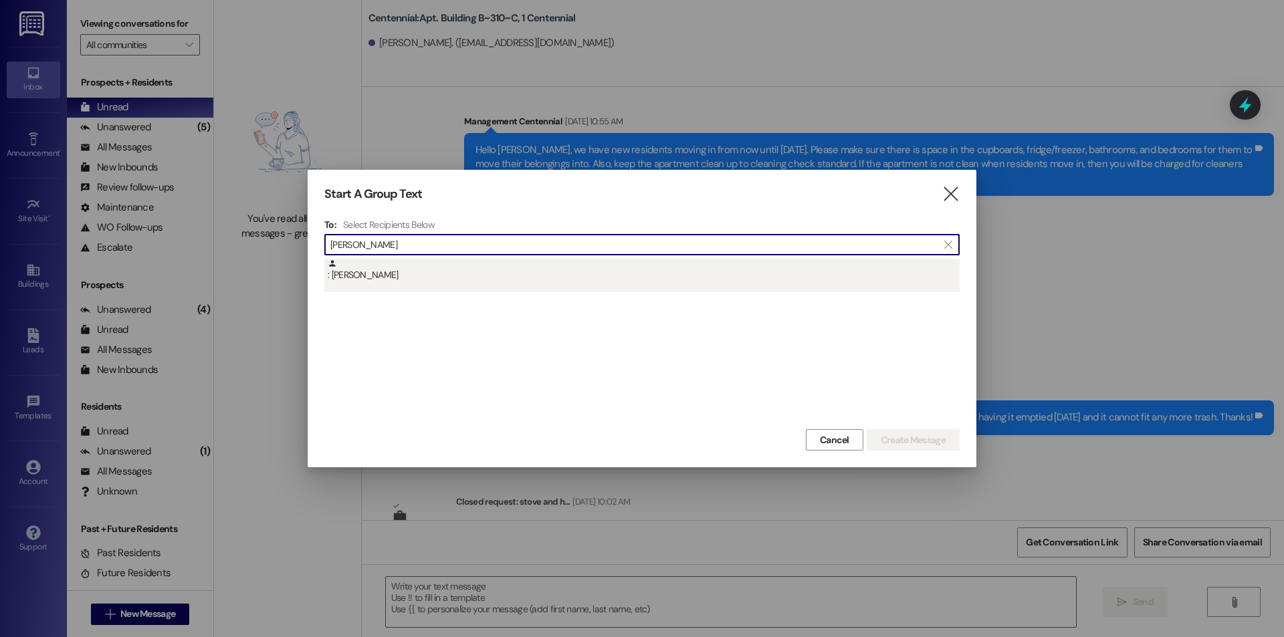
type input "[PERSON_NAME]"
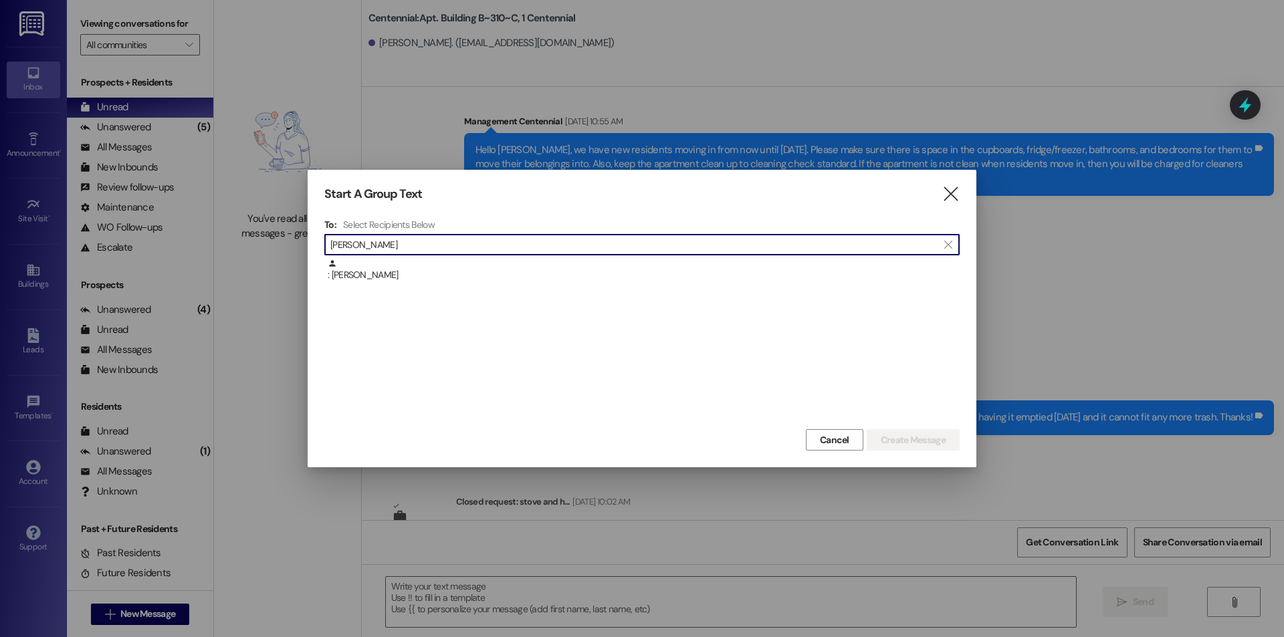
click at [346, 278] on div ": [PERSON_NAME]" at bounding box center [644, 270] width 632 height 23
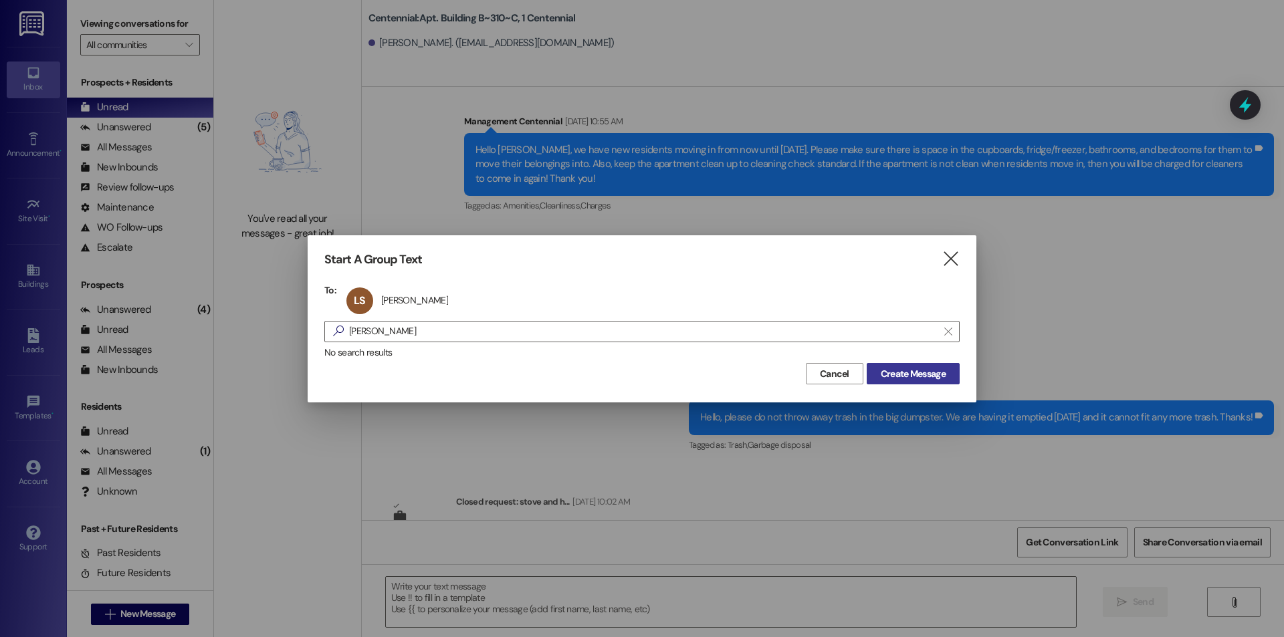
click at [896, 367] on span "Create Message" at bounding box center [913, 374] width 65 height 14
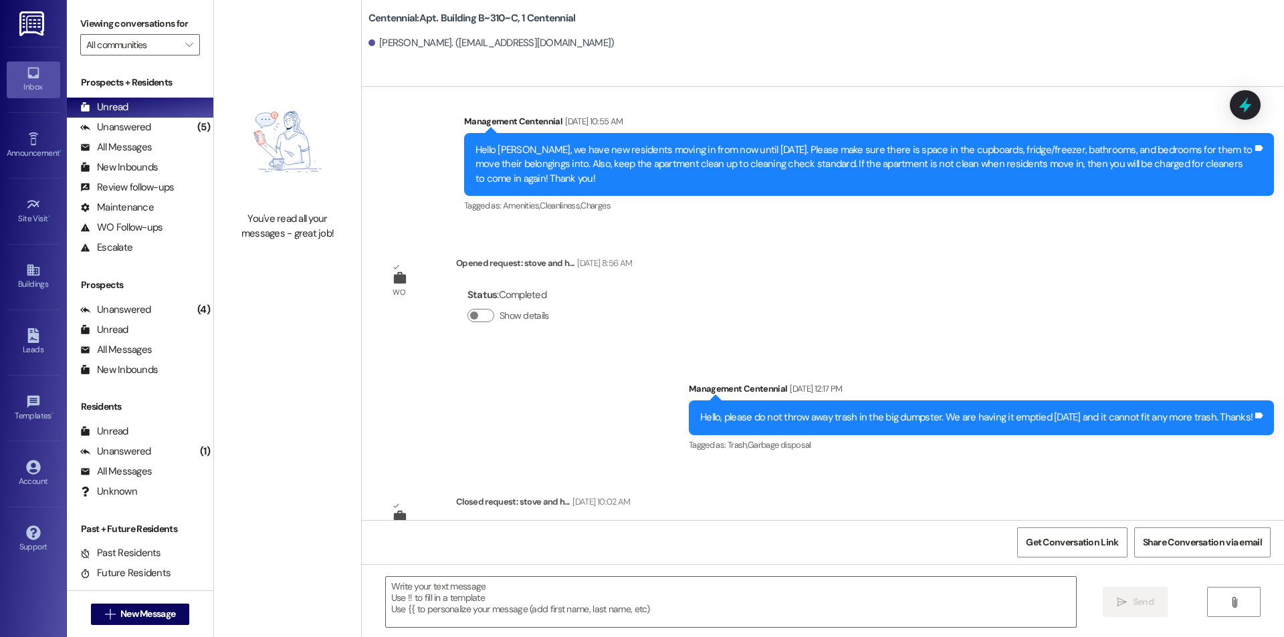
click at [604, 575] on div " Send " at bounding box center [823, 615] width 922 height 100
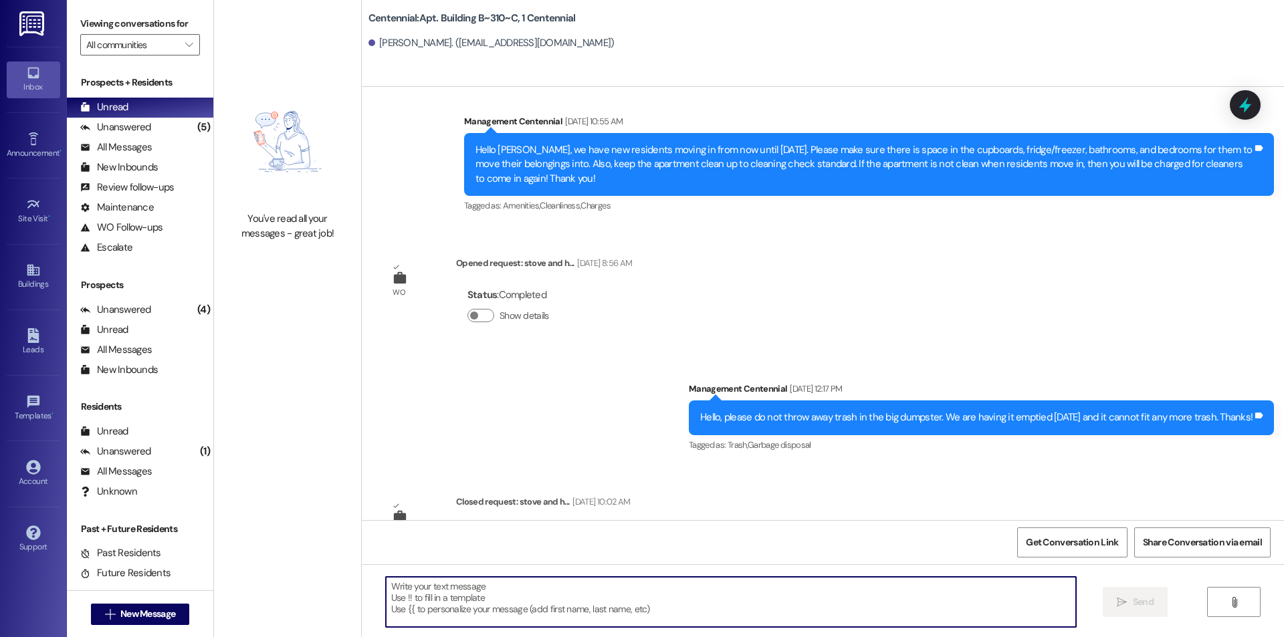
click at [607, 592] on textarea at bounding box center [731, 602] width 690 height 50
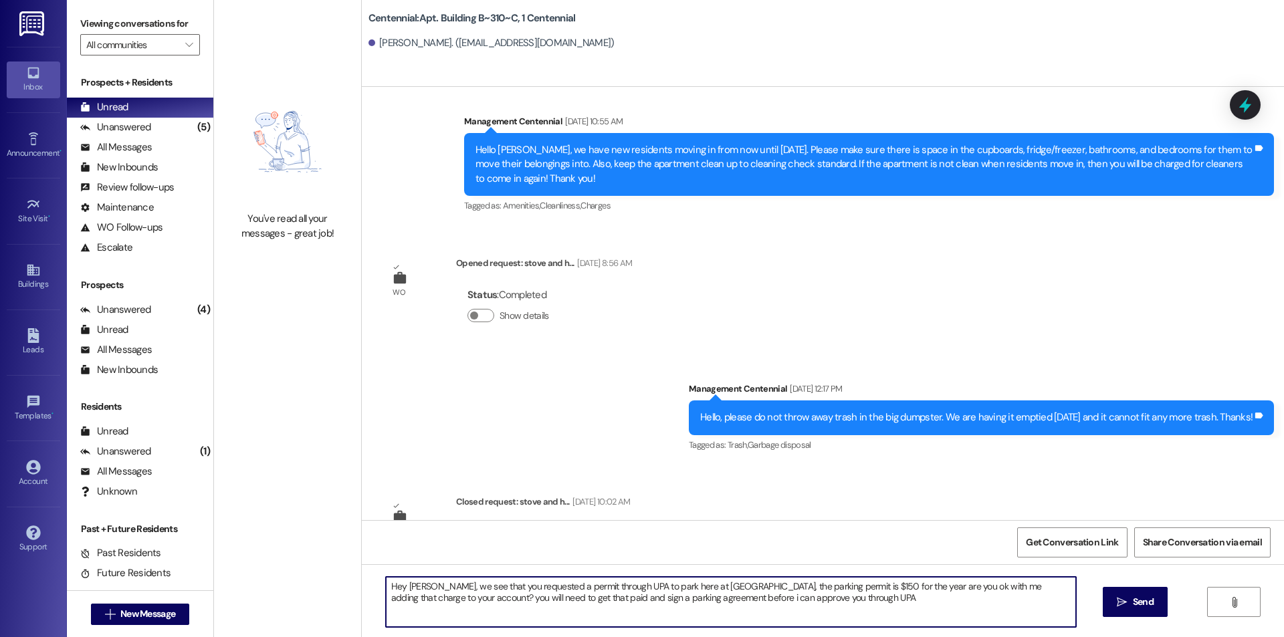
click at [678, 595] on textarea "Hey [PERSON_NAME], we see that you requested a permit through UPA to park here …" at bounding box center [731, 602] width 690 height 50
type textarea "Hey [PERSON_NAME], we see that you requested a permit through UPA to park here …"
click at [1141, 603] on span "Send" at bounding box center [1143, 602] width 21 height 14
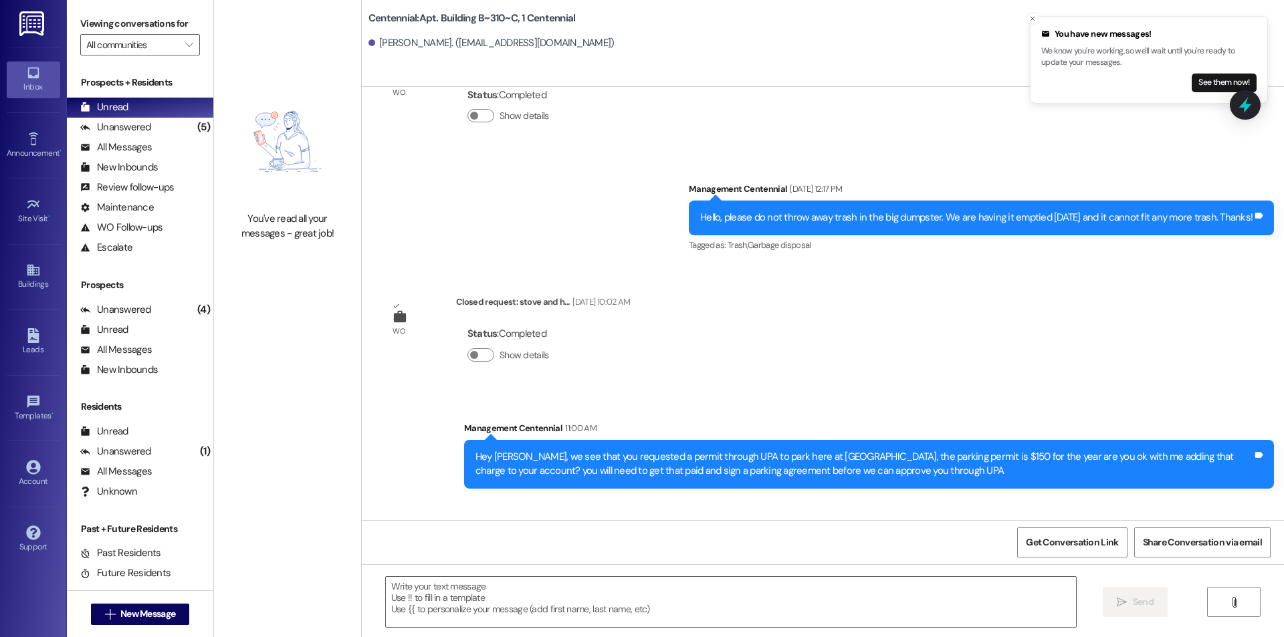
scroll to position [12825, 0]
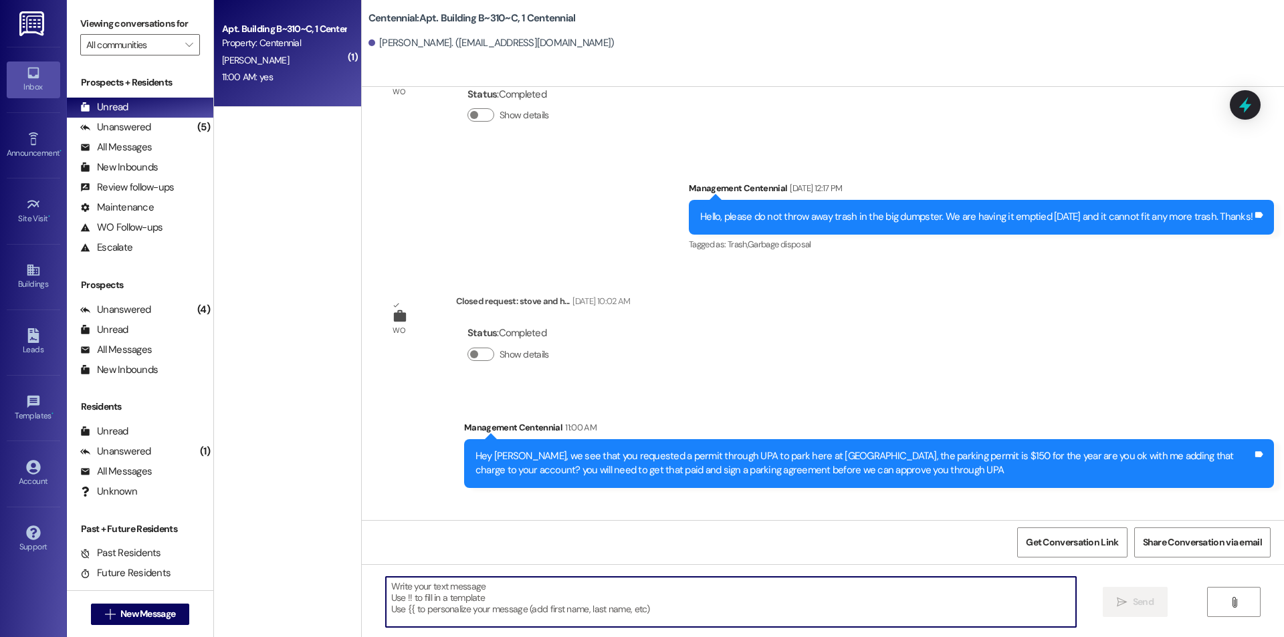
drag, startPoint x: 453, startPoint y: 589, endPoint x: 472, endPoint y: 564, distance: 31.4
click at [453, 589] on textarea at bounding box center [731, 602] width 690 height 50
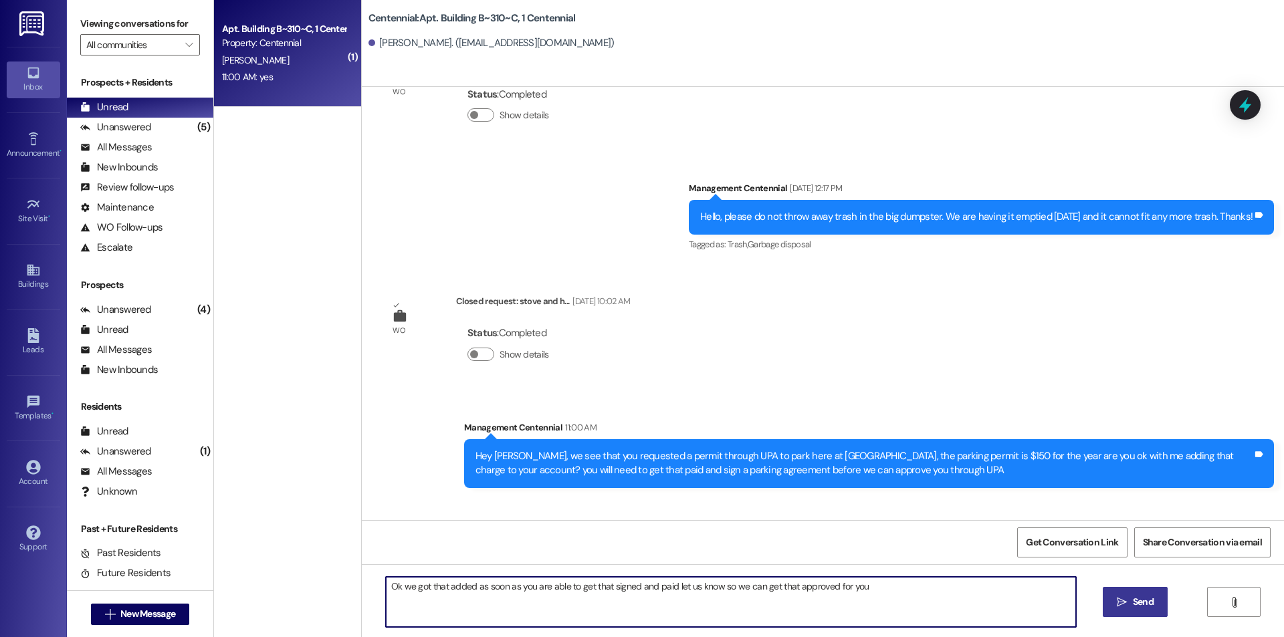
type textarea "Ok we got that added as soon as you are able to get that signed and paid let us…"
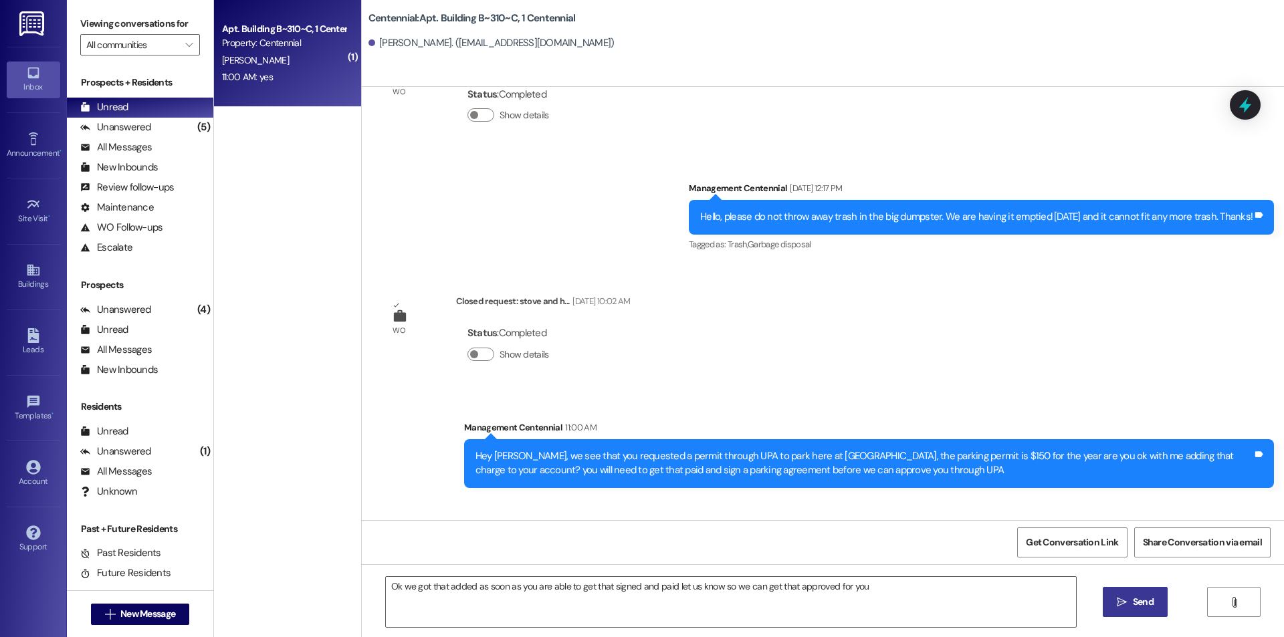
click at [1164, 607] on button " Send" at bounding box center [1135, 602] width 65 height 30
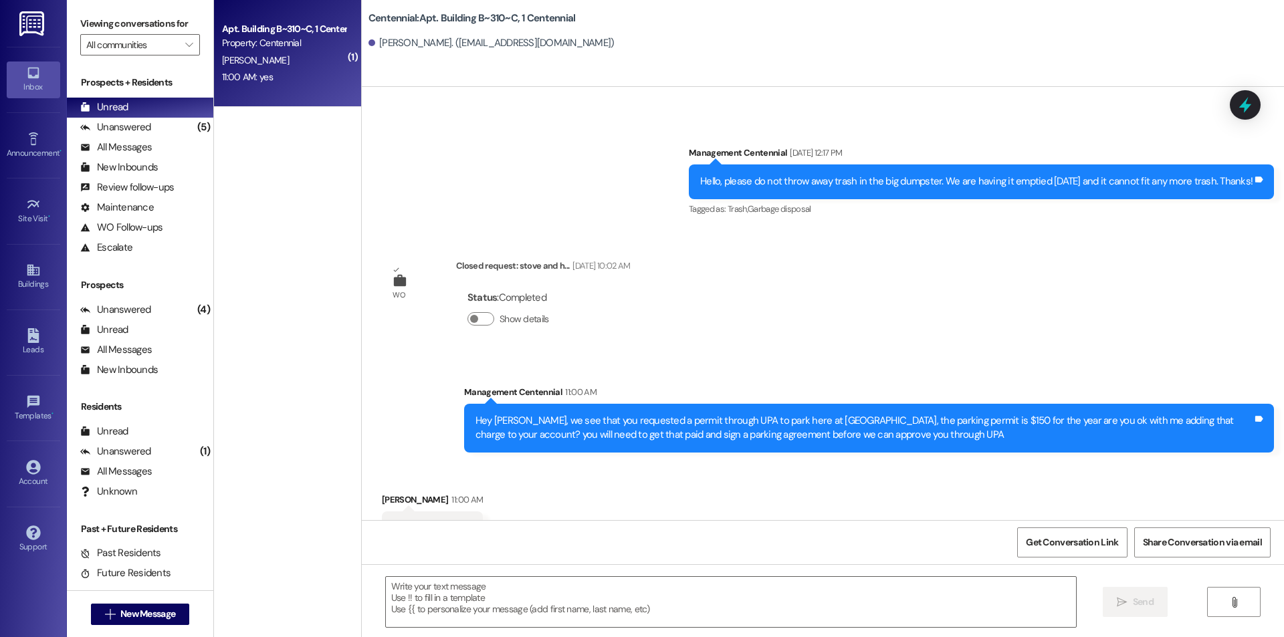
scroll to position [12918, 0]
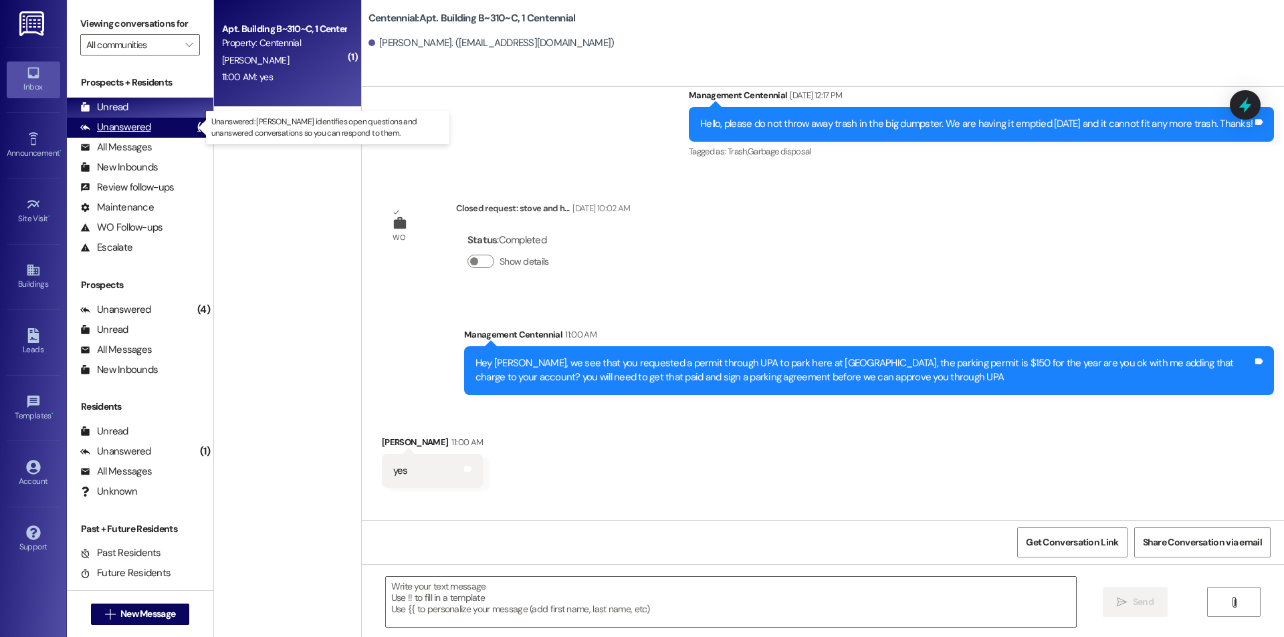
click at [166, 120] on div "Unanswered (5)" at bounding box center [140, 128] width 146 height 20
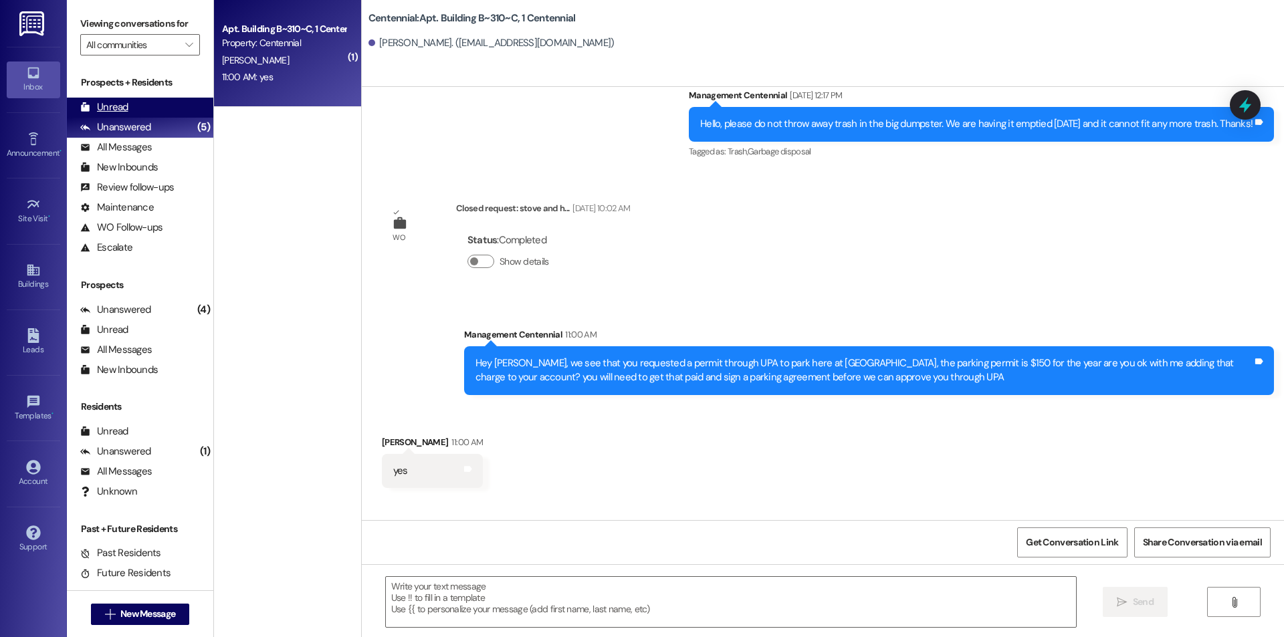
click at [163, 110] on div "Unread (0)" at bounding box center [140, 108] width 146 height 20
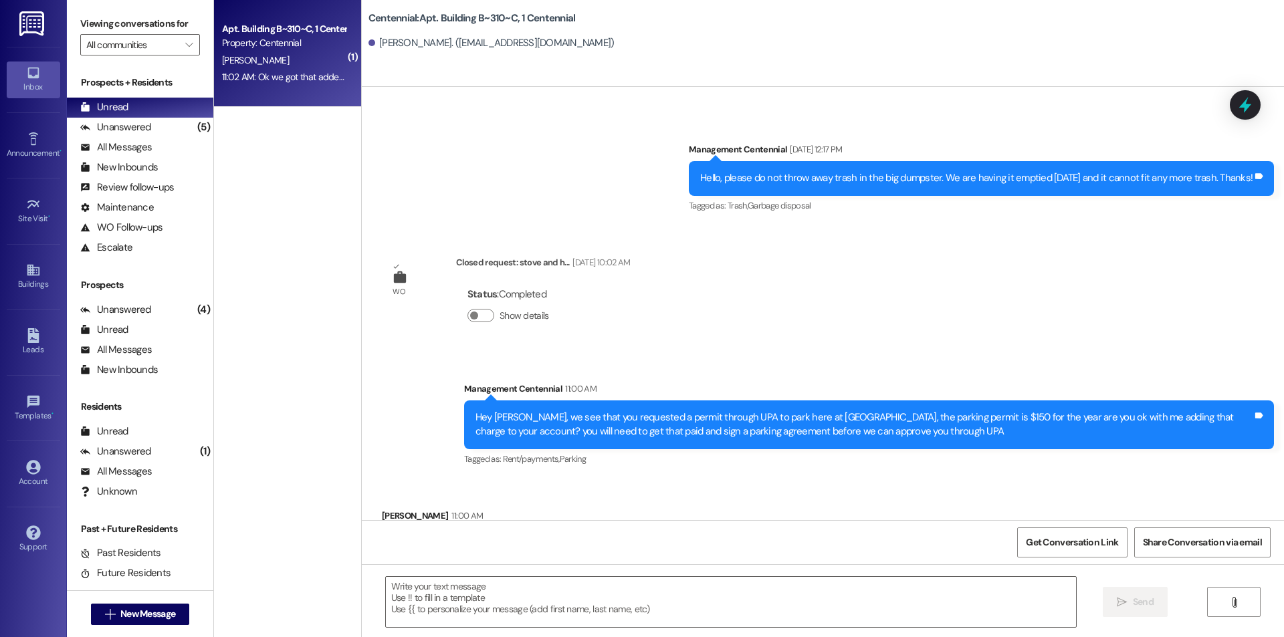
scroll to position [12978, 0]
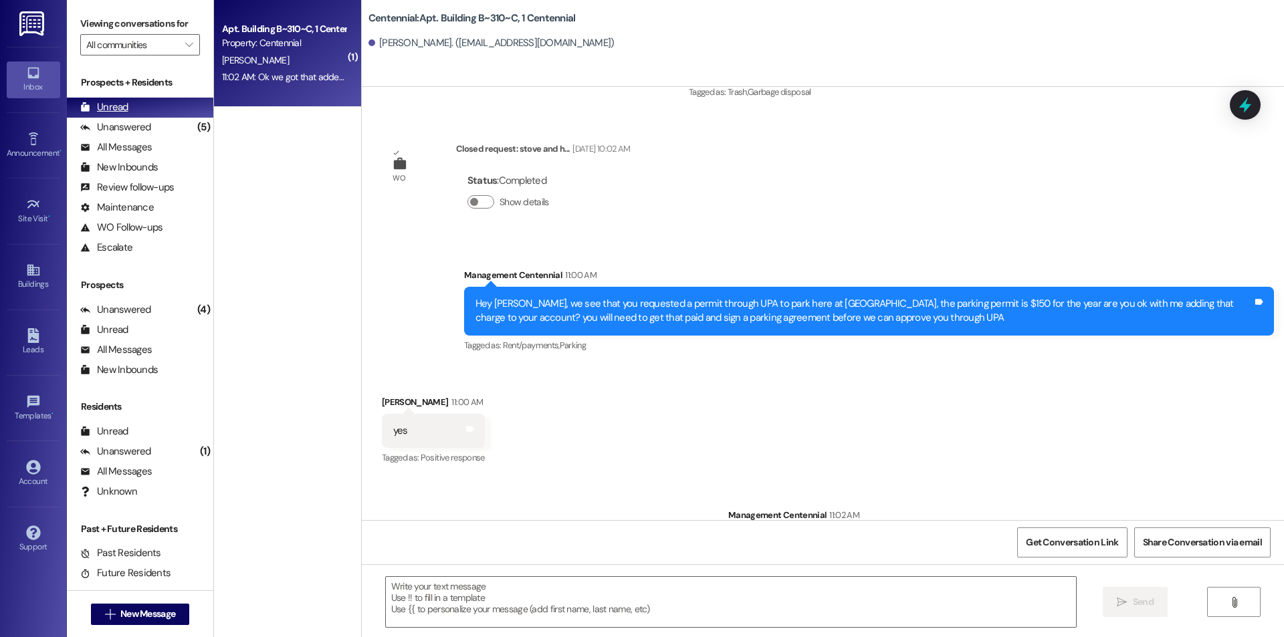
drag, startPoint x: 136, startPoint y: 119, endPoint x: 134, endPoint y: 110, distance: 8.9
click at [136, 119] on div "Unanswered (5)" at bounding box center [140, 128] width 146 height 20
click at [132, 108] on div "Unread (0)" at bounding box center [140, 108] width 146 height 20
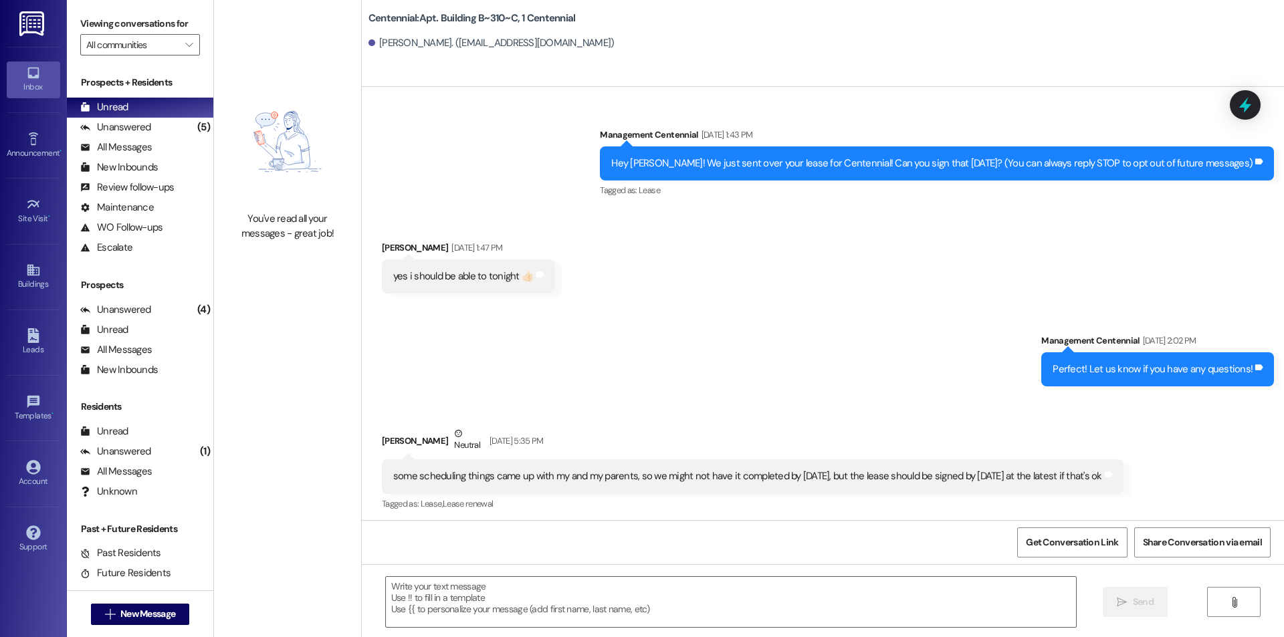
scroll to position [12864, 0]
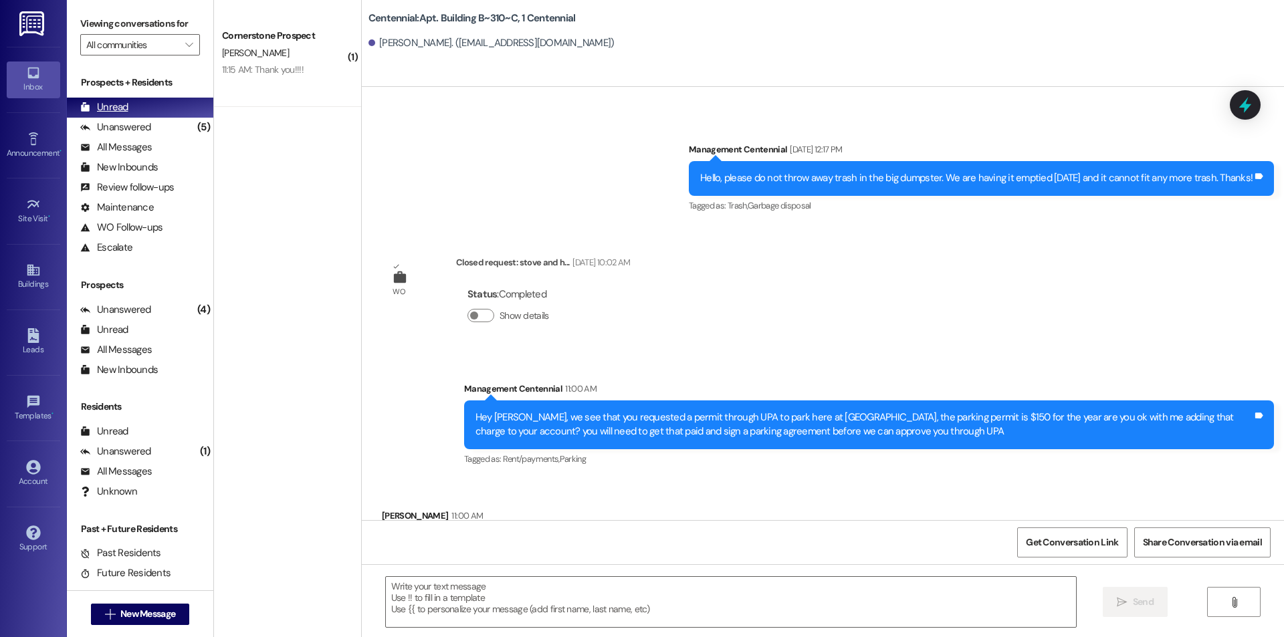
click at [163, 116] on div "Prospects + Residents Unread (0) Unread: Any message you haven't read yet will …" at bounding box center [140, 167] width 146 height 182
click at [162, 106] on div "Unread (0)" at bounding box center [140, 108] width 146 height 20
click at [128, 120] on div "Unanswered" at bounding box center [115, 127] width 71 height 14
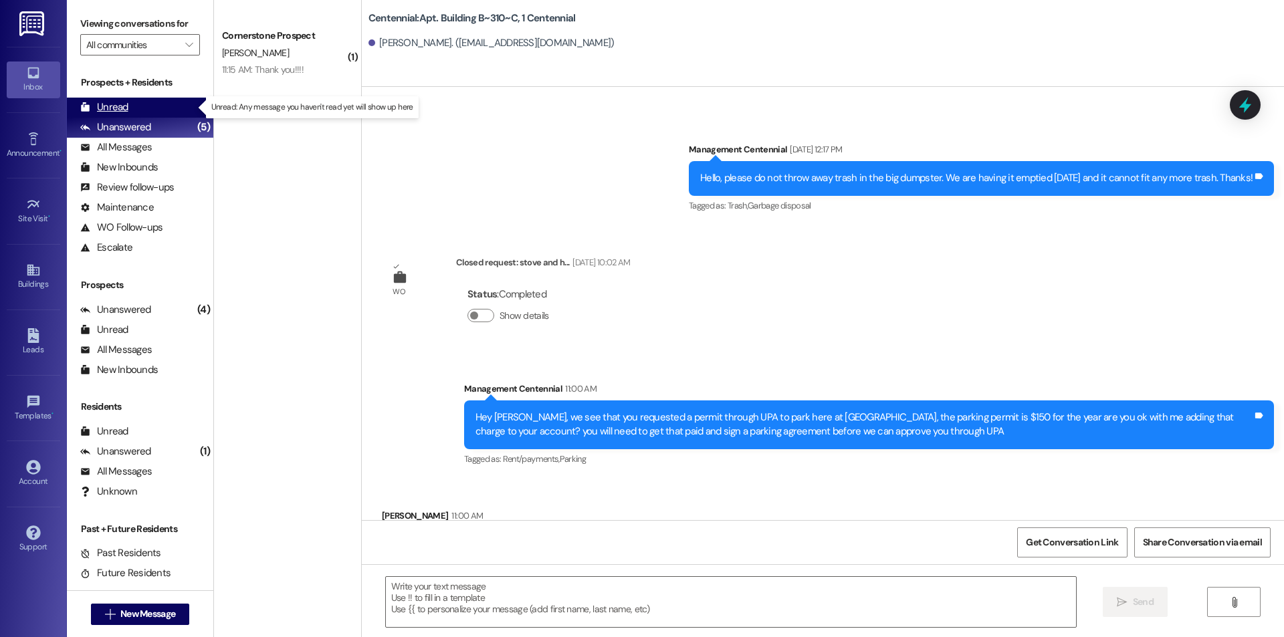
click at [129, 110] on div "Unread (0)" at bounding box center [140, 108] width 146 height 20
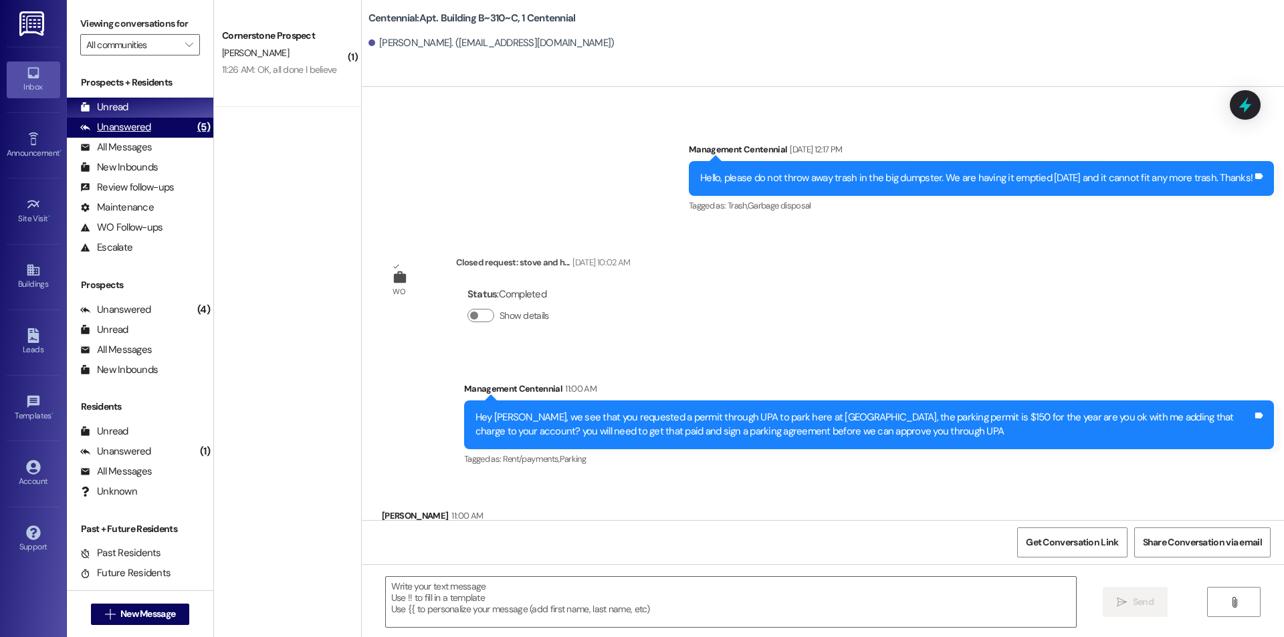
click at [144, 125] on div "Unanswered" at bounding box center [115, 127] width 71 height 14
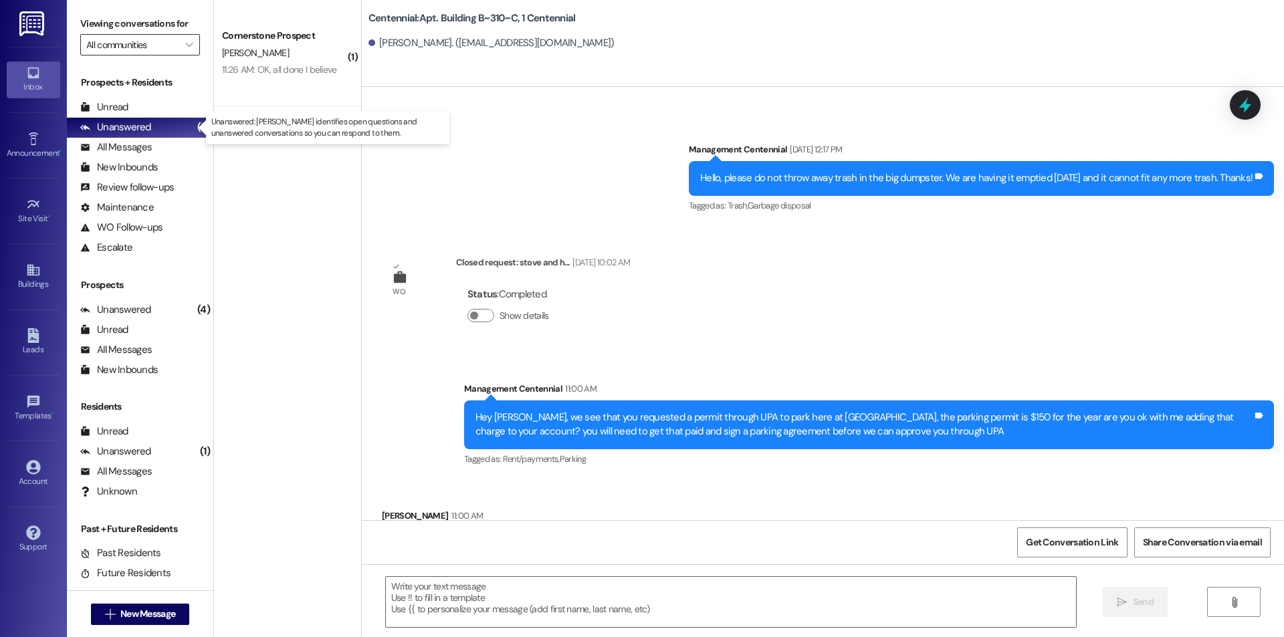
click at [146, 113] on div "Unread (0)" at bounding box center [140, 108] width 146 height 20
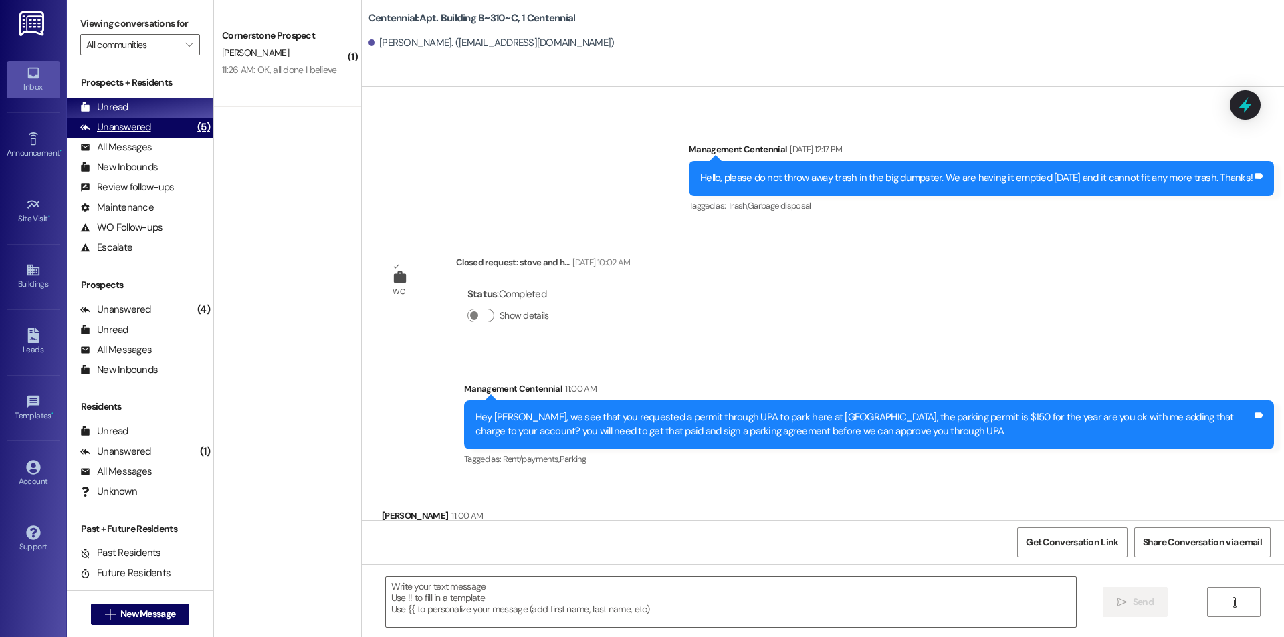
click at [160, 120] on div "Unanswered (5)" at bounding box center [140, 128] width 146 height 20
click at [158, 114] on div "Unread (0)" at bounding box center [140, 108] width 146 height 20
click at [157, 130] on div "Unanswered (5)" at bounding box center [140, 128] width 146 height 20
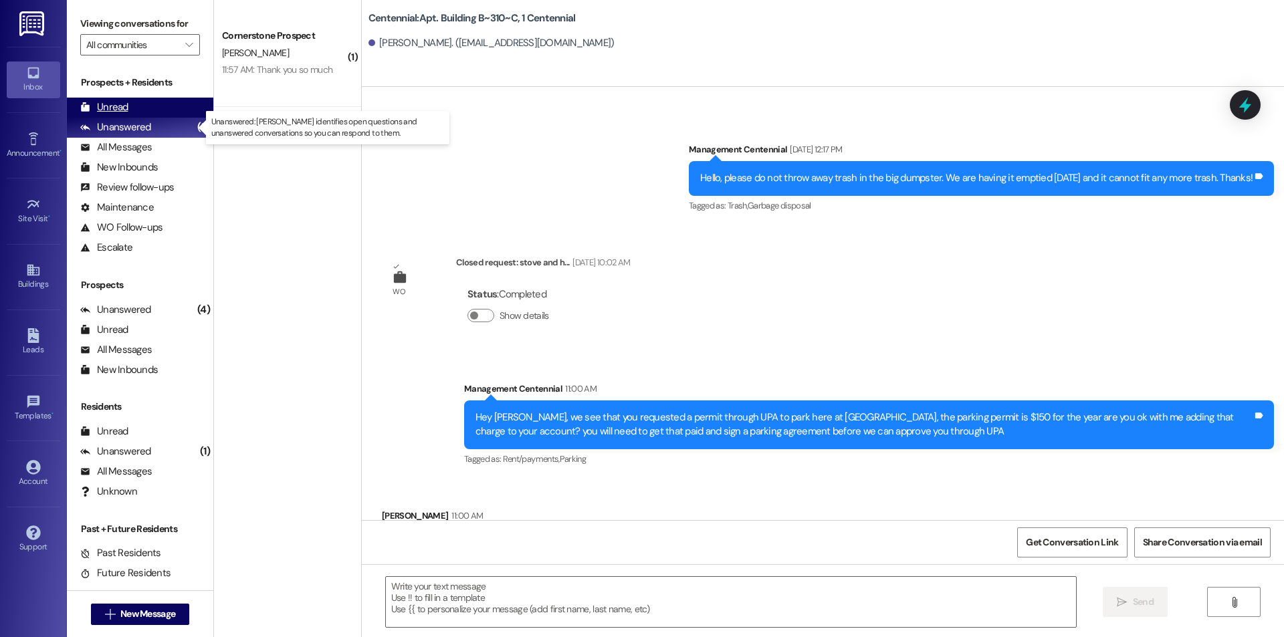
click at [157, 114] on div "Unread (0)" at bounding box center [140, 108] width 146 height 20
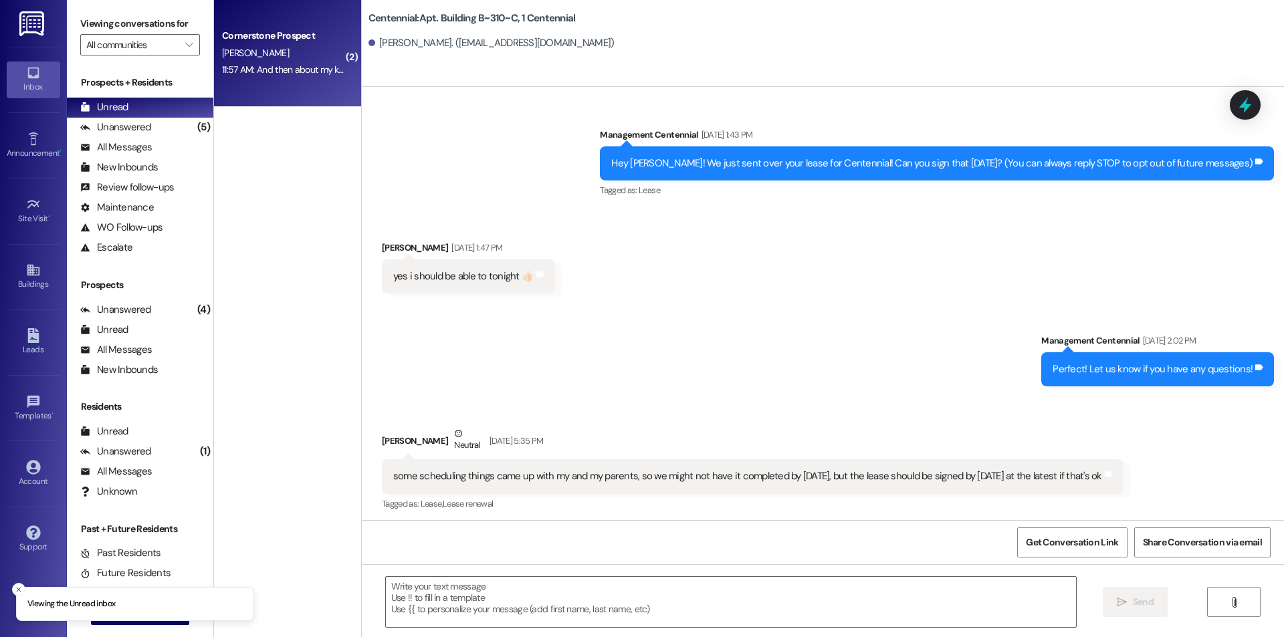
click at [266, 65] on div "11:57 AM: And then about my key when is the soonest I can get it? 11:57 AM: And…" at bounding box center [348, 70] width 252 height 12
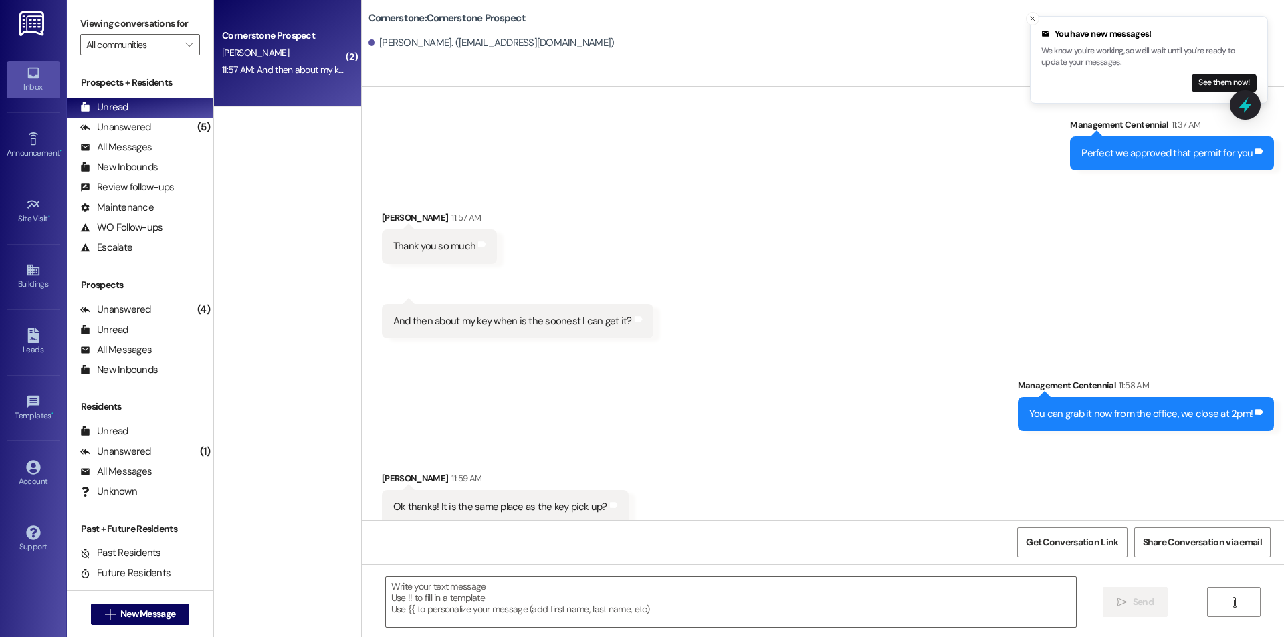
scroll to position [6586, 0]
click at [1199, 77] on button "See them now!" at bounding box center [1224, 83] width 65 height 19
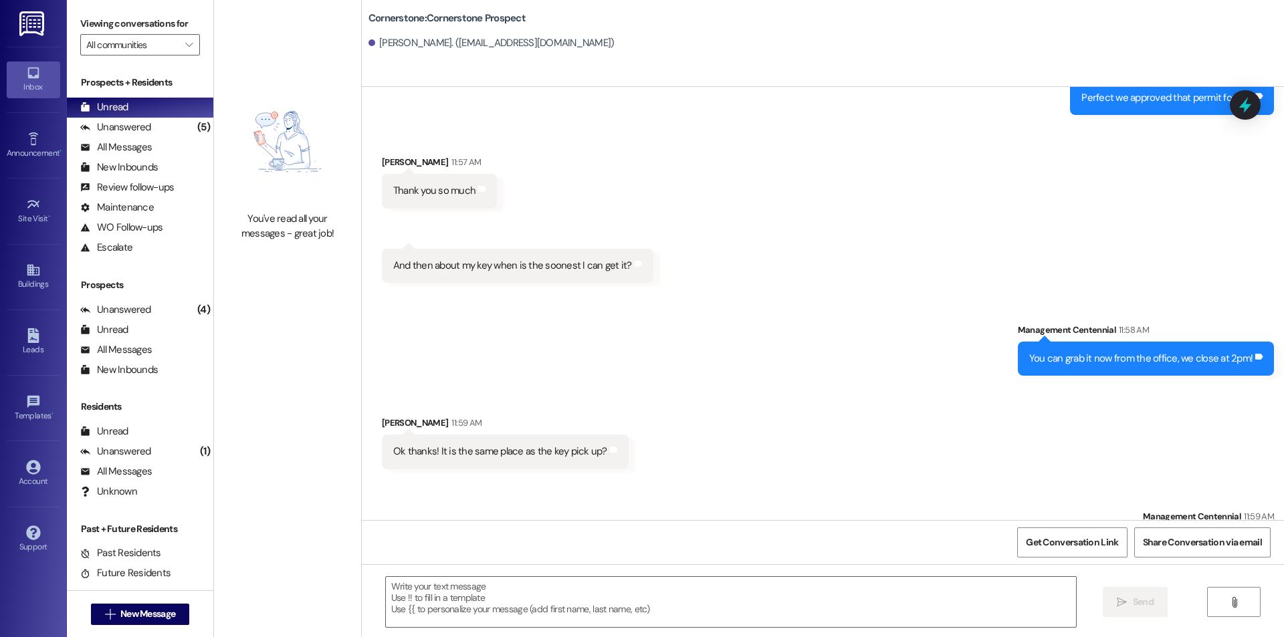
scroll to position [6679, 0]
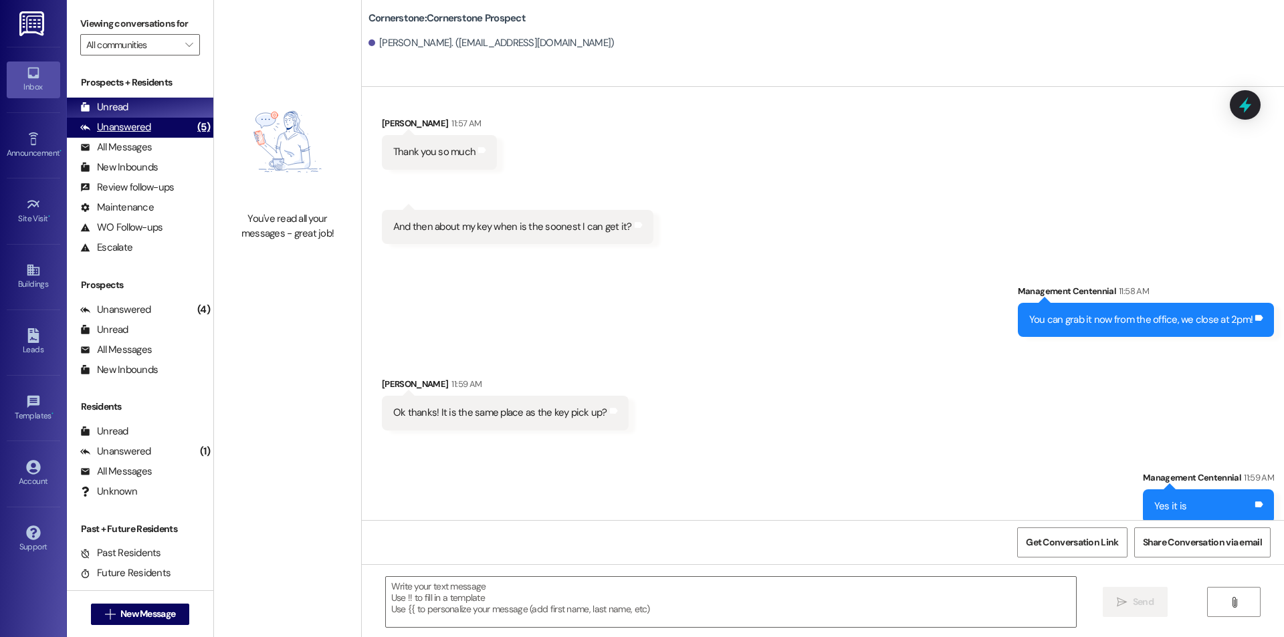
click at [158, 128] on div "Unanswered (5)" at bounding box center [140, 128] width 146 height 20
click at [149, 113] on div "Unread (0)" at bounding box center [140, 108] width 146 height 20
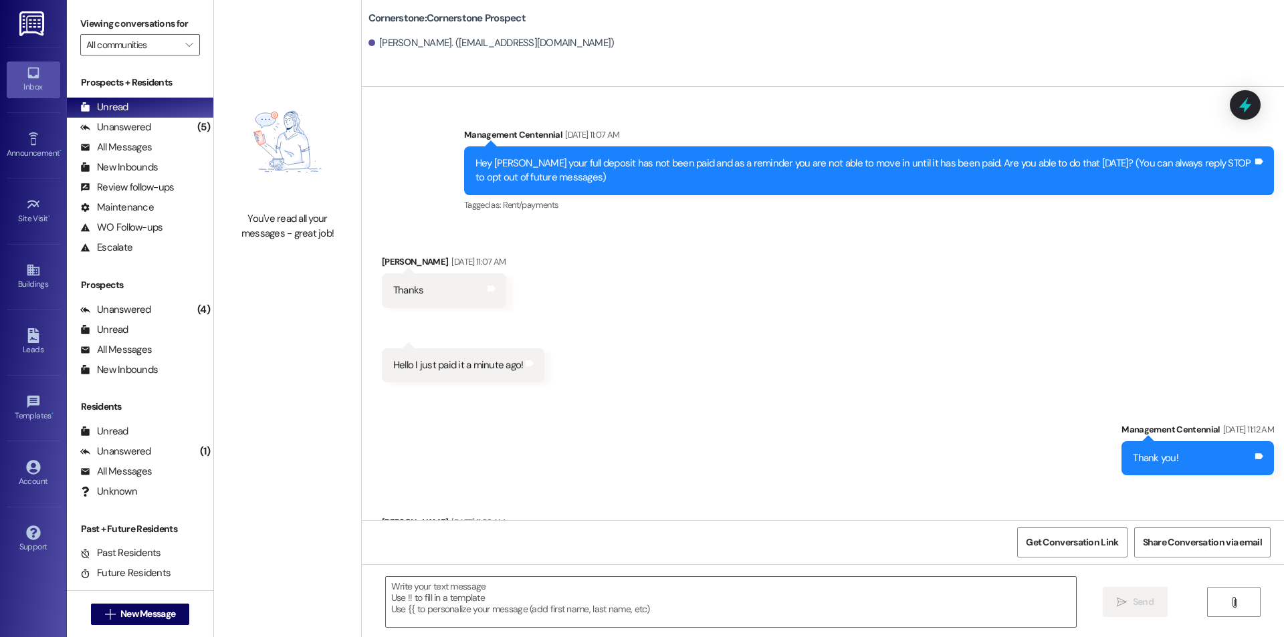
scroll to position [6585, 0]
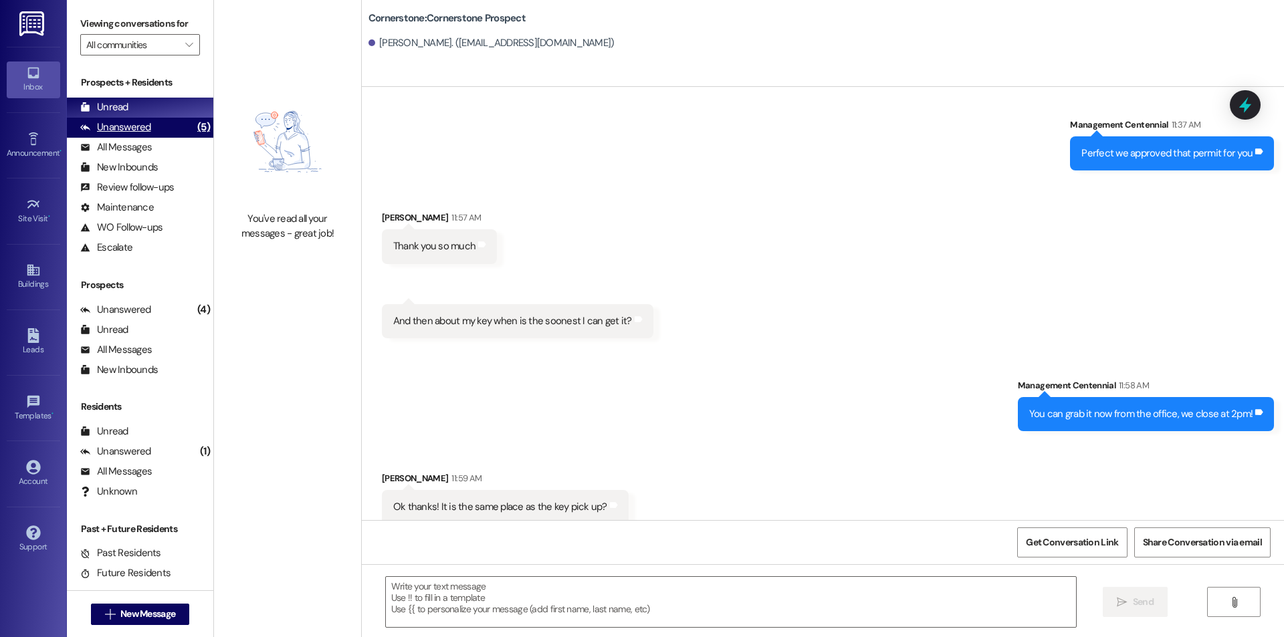
click at [131, 130] on div "Unanswered" at bounding box center [115, 127] width 71 height 14
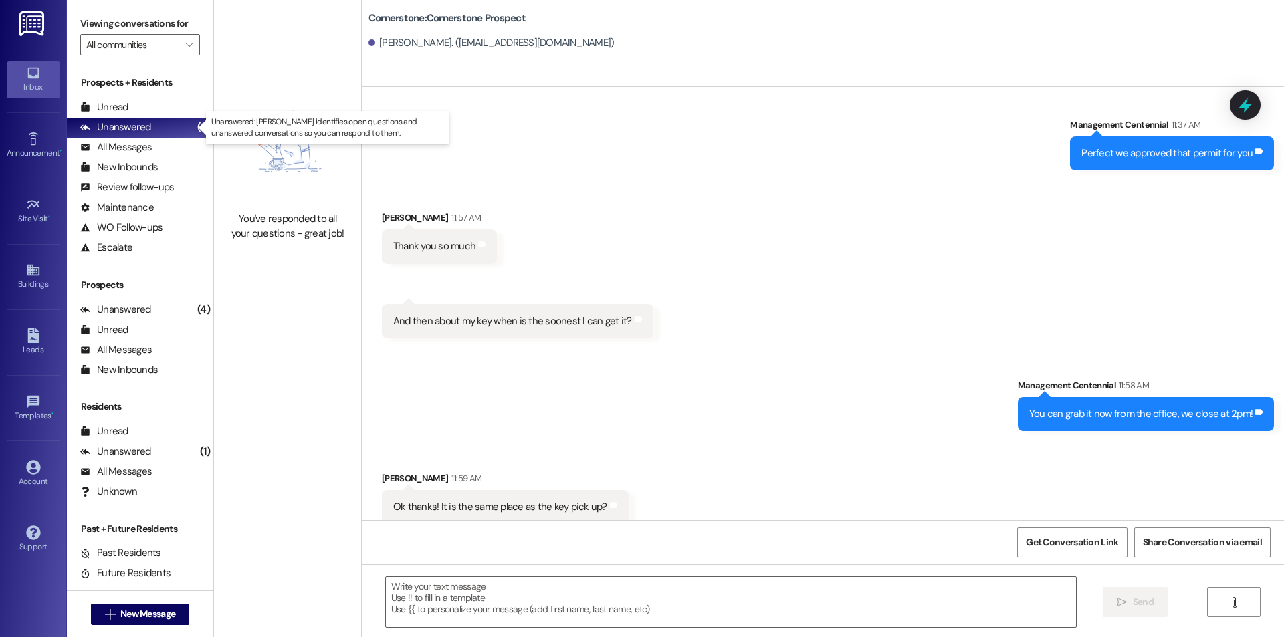
click at [187, 86] on div "Prospects + Residents" at bounding box center [140, 83] width 146 height 14
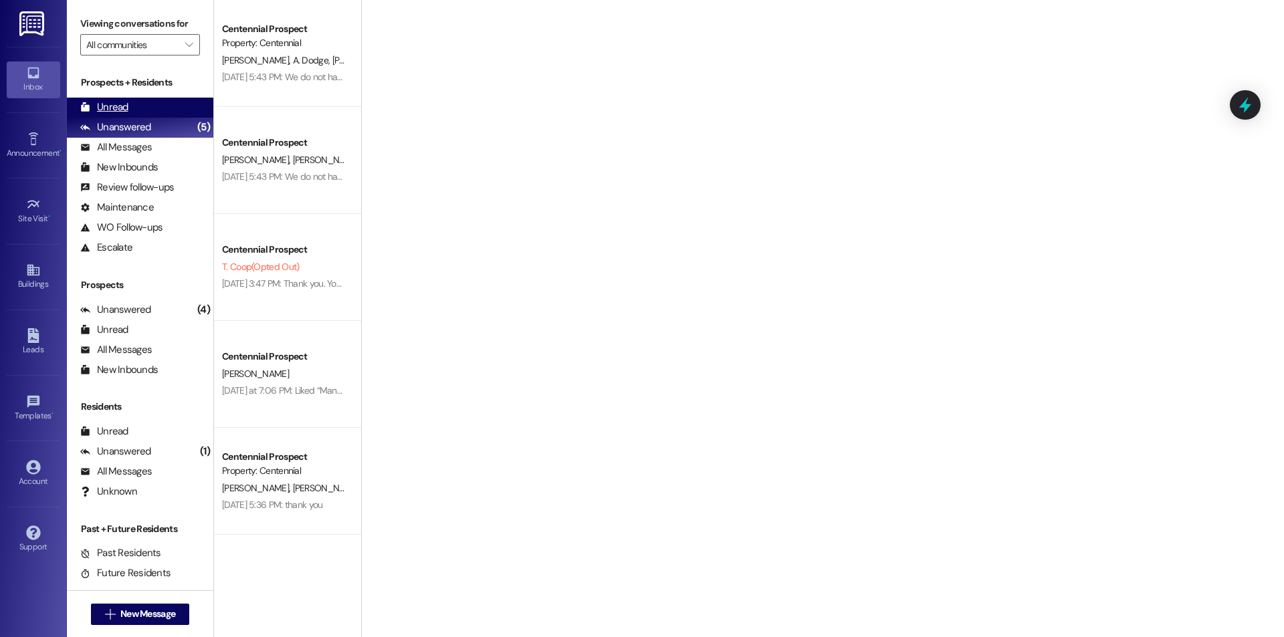
click at [149, 106] on div "Unread (0)" at bounding box center [140, 108] width 146 height 20
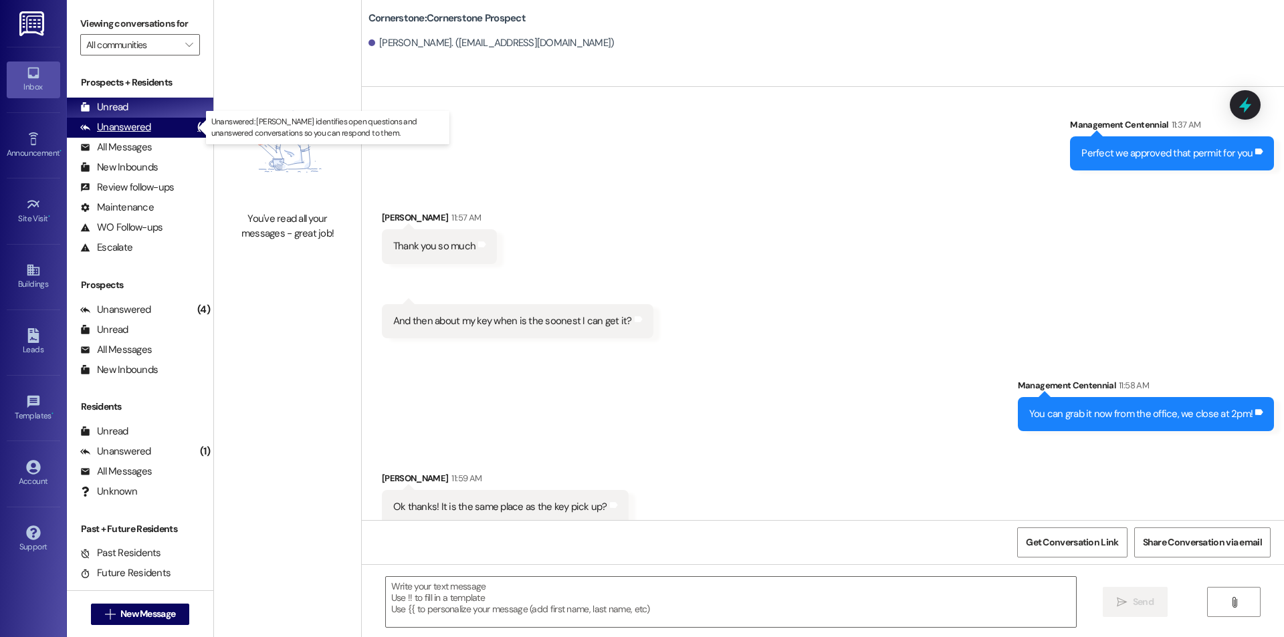
click at [143, 127] on div "Unanswered" at bounding box center [115, 127] width 71 height 14
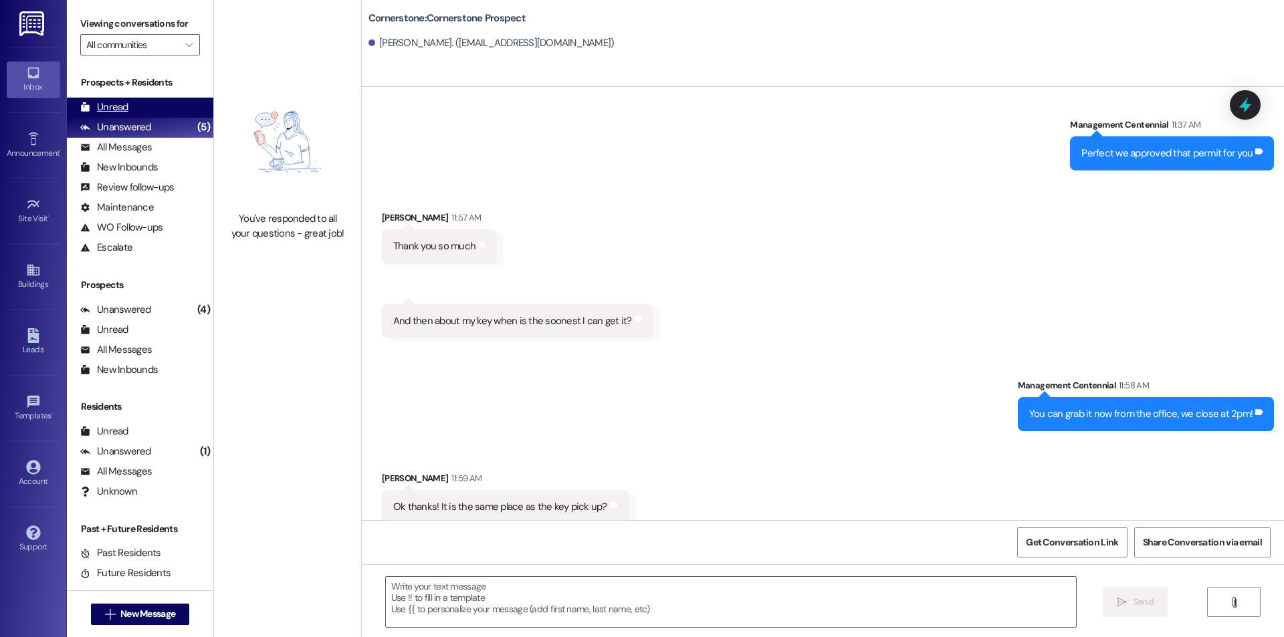
click at [141, 110] on div "Unread (0)" at bounding box center [140, 108] width 146 height 20
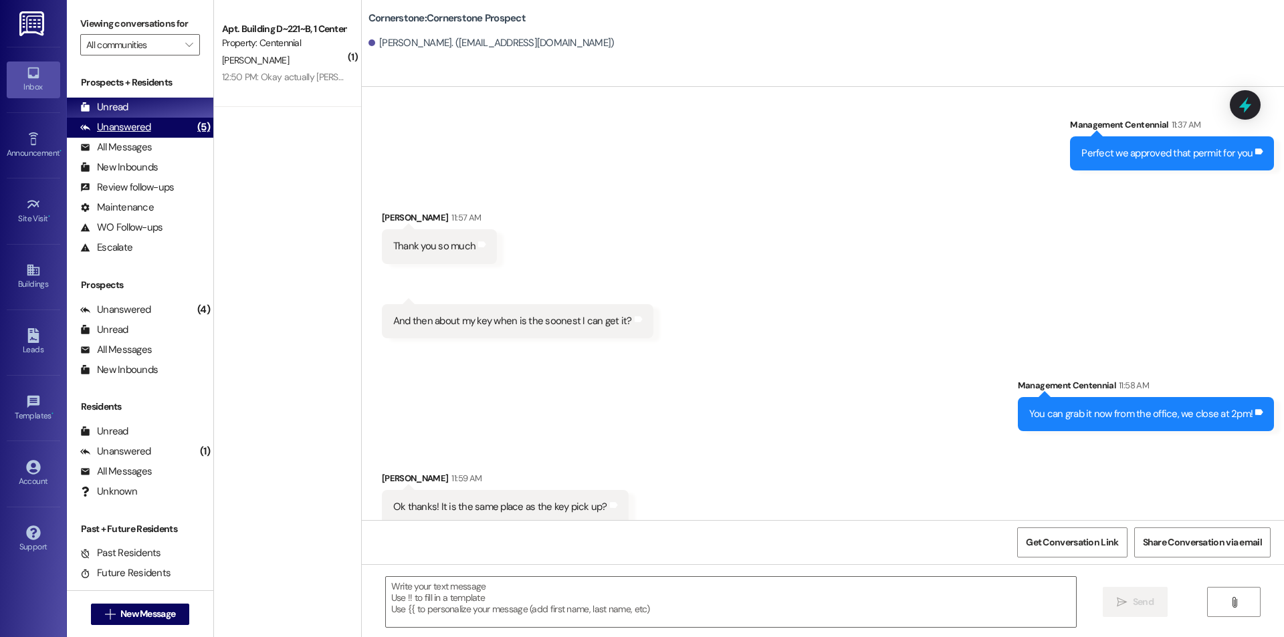
click at [171, 132] on div "Unanswered (5)" at bounding box center [140, 128] width 146 height 20
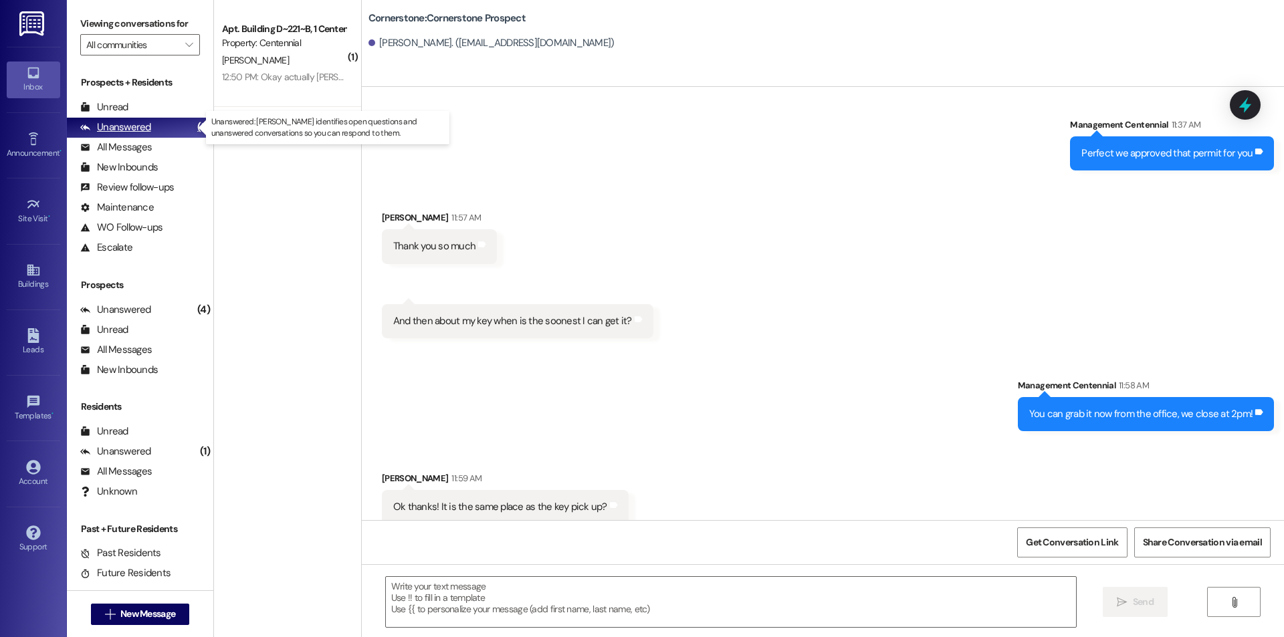
click at [151, 118] on div "Unanswered (5)" at bounding box center [140, 128] width 146 height 20
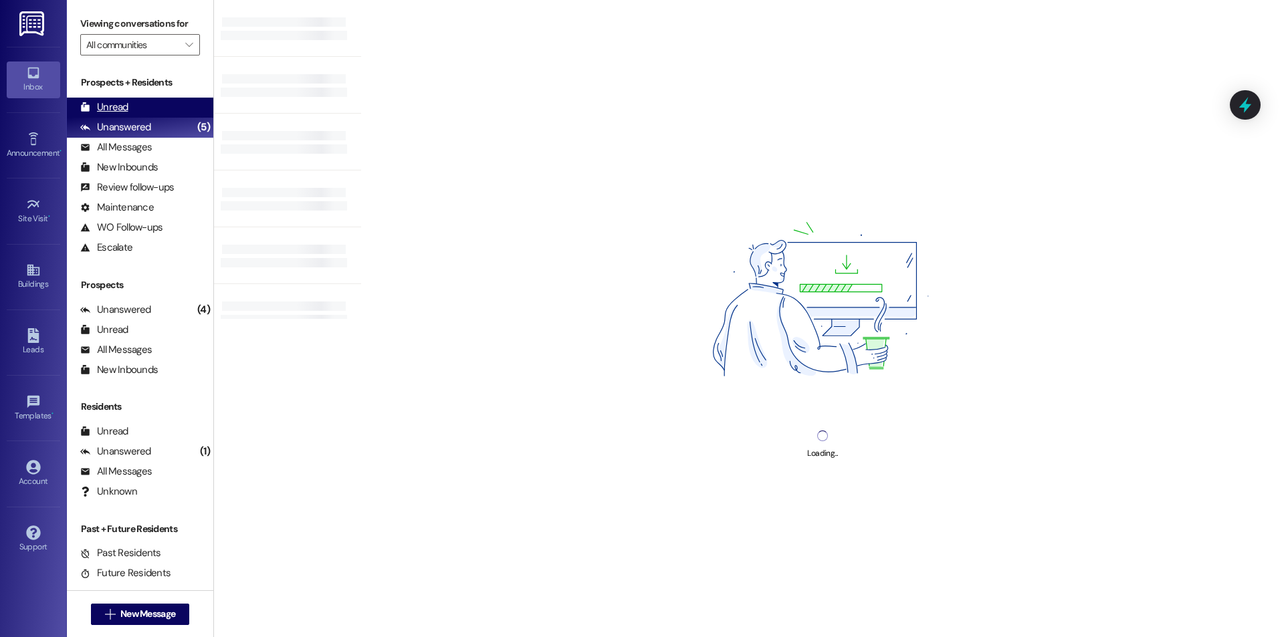
click at [151, 111] on div "Unread (0)" at bounding box center [140, 108] width 146 height 20
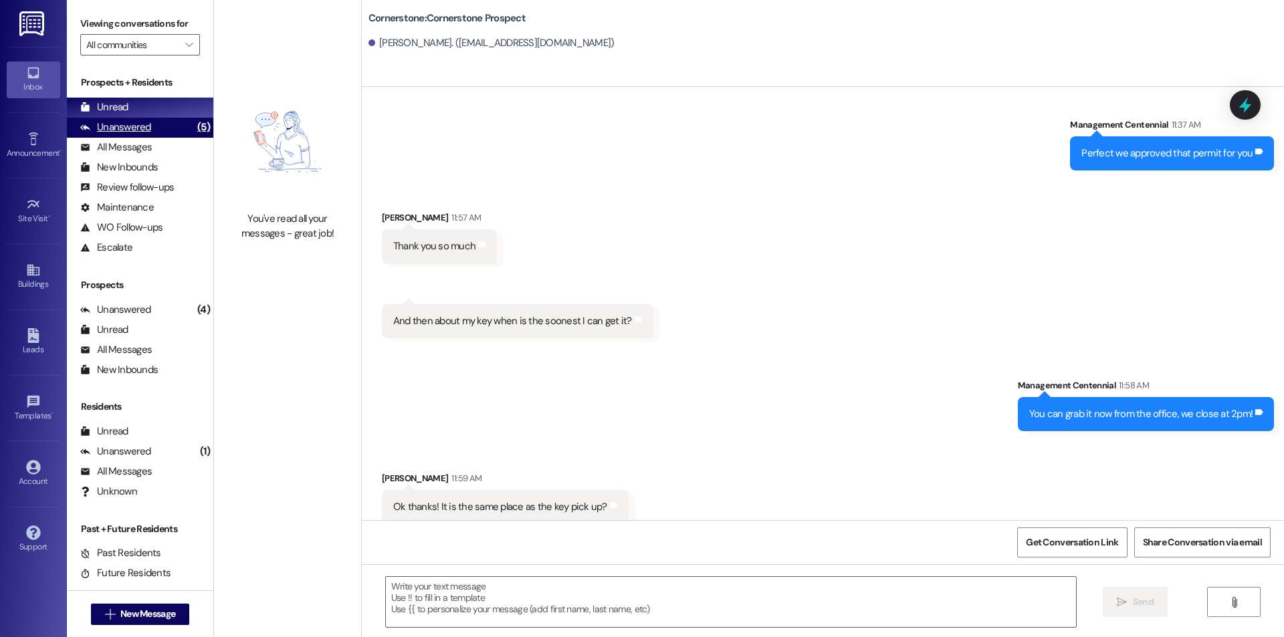
click at [148, 133] on div "Unanswered" at bounding box center [115, 127] width 71 height 14
click at [144, 108] on div "Unread (0)" at bounding box center [140, 108] width 146 height 20
click at [142, 621] on button " New Message" at bounding box center [140, 614] width 99 height 21
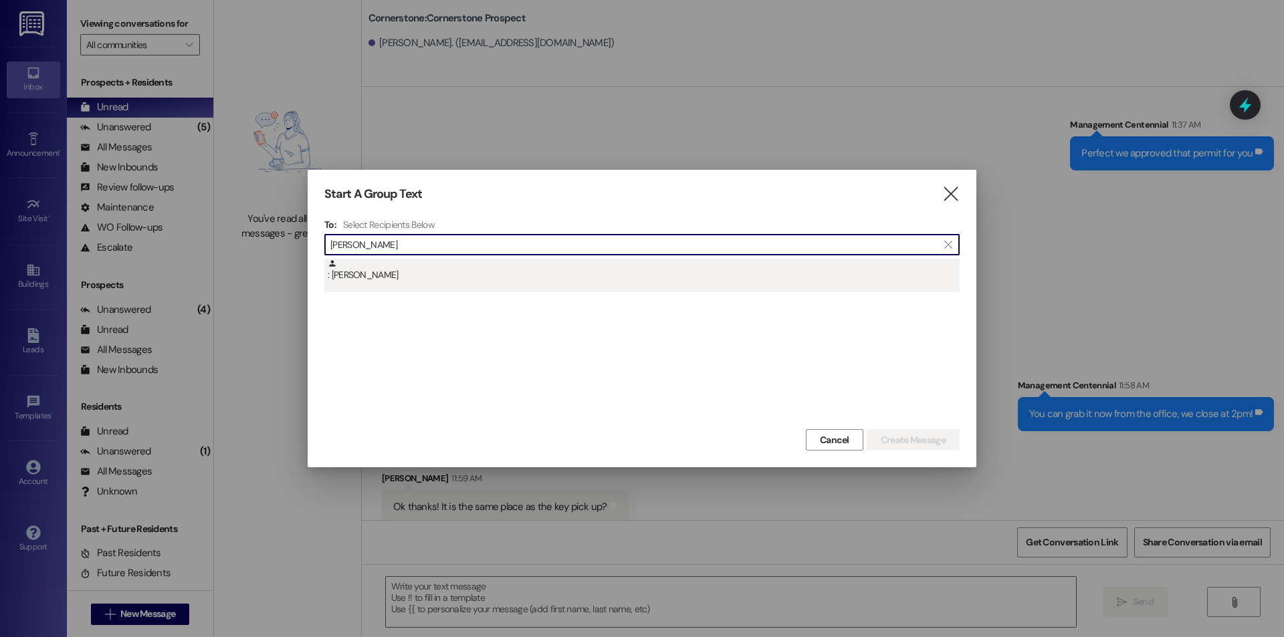
type input "[PERSON_NAME]"
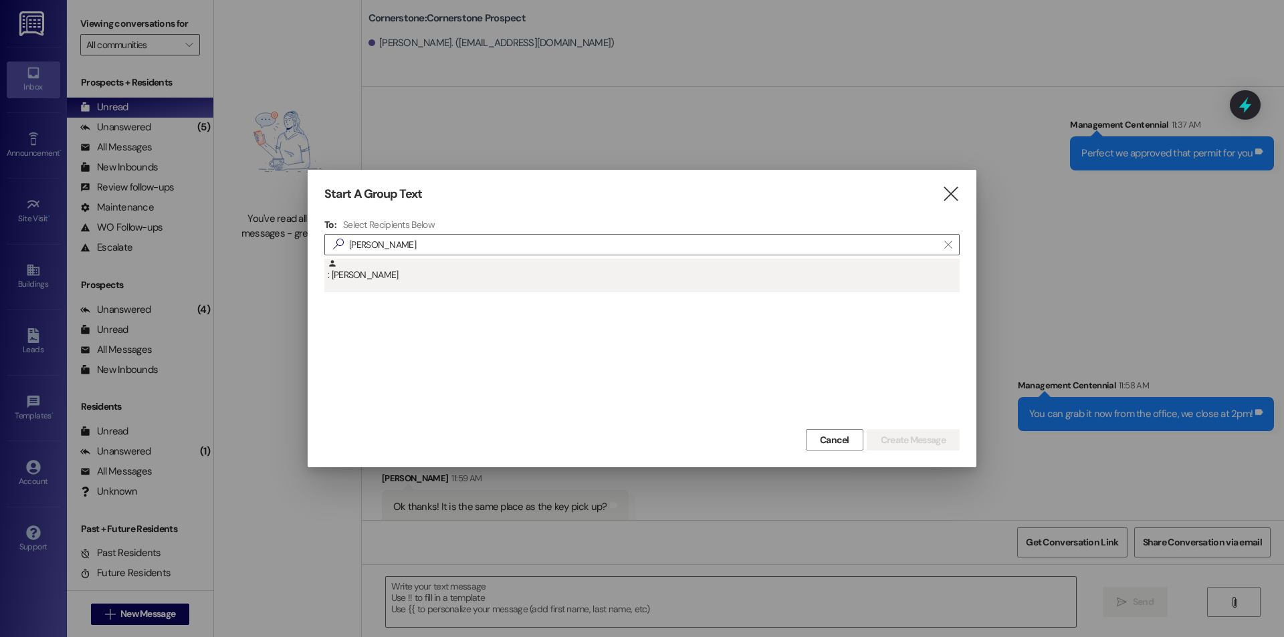
click at [347, 286] on div ": [PERSON_NAME]" at bounding box center [641, 275] width 635 height 33
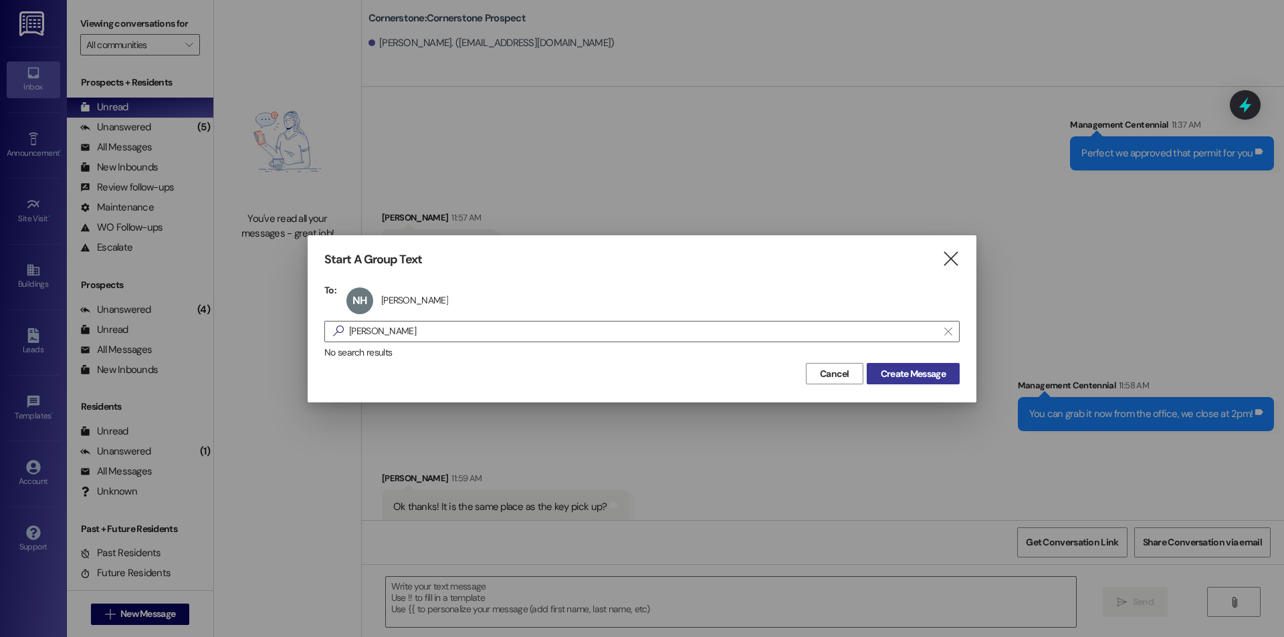
click at [906, 373] on span "Create Message" at bounding box center [913, 374] width 65 height 14
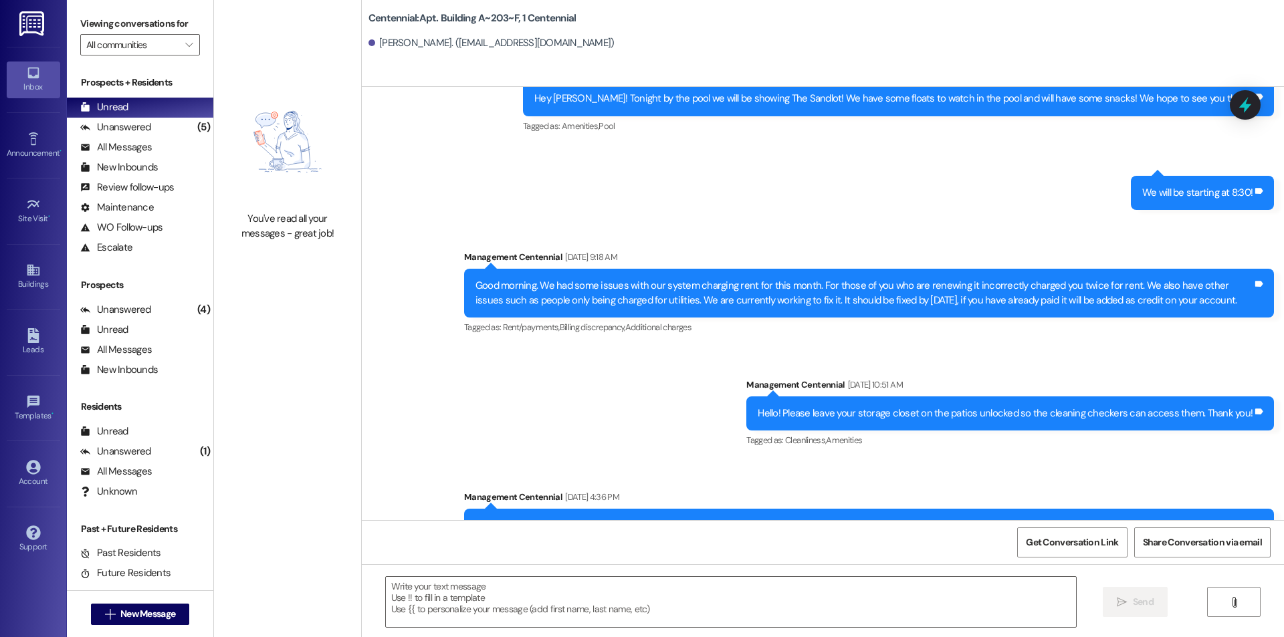
scroll to position [11249, 0]
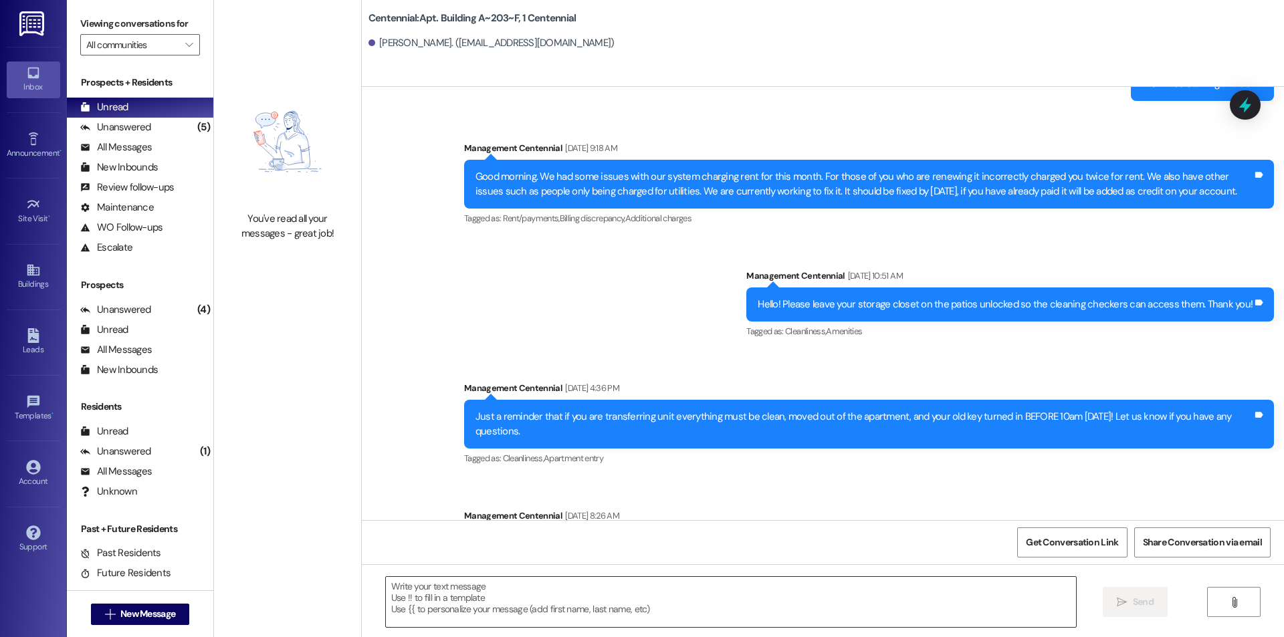
click at [494, 596] on textarea at bounding box center [731, 602] width 690 height 50
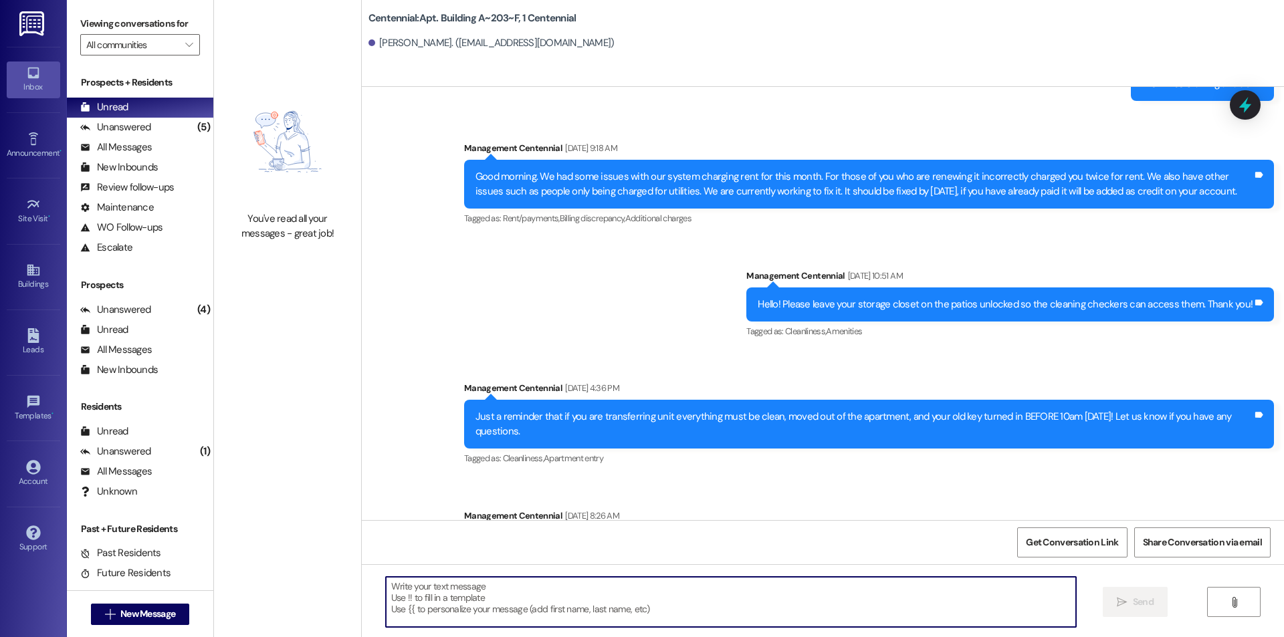
paste textarea "Hey {{first_name}} it looks like your deposit check was unable to get delivered…"
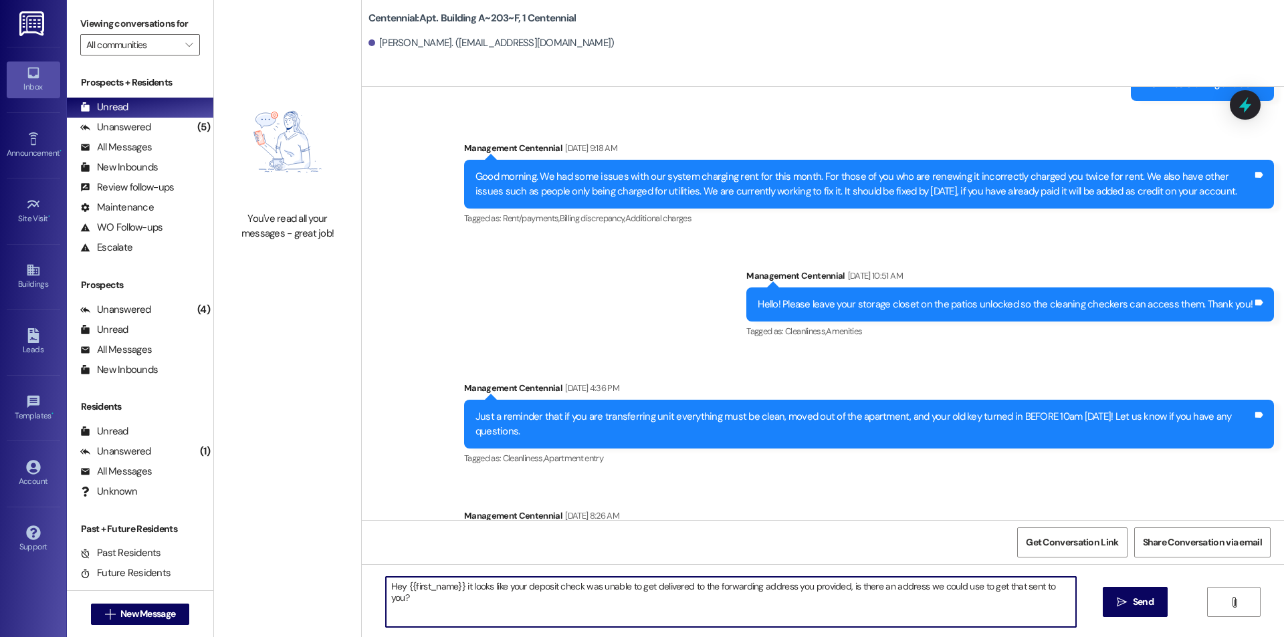
type textarea "Hey {{first_name}} it looks like your deposit check was unable to get delivered…"
